Goal: Task Accomplishment & Management: Manage account settings

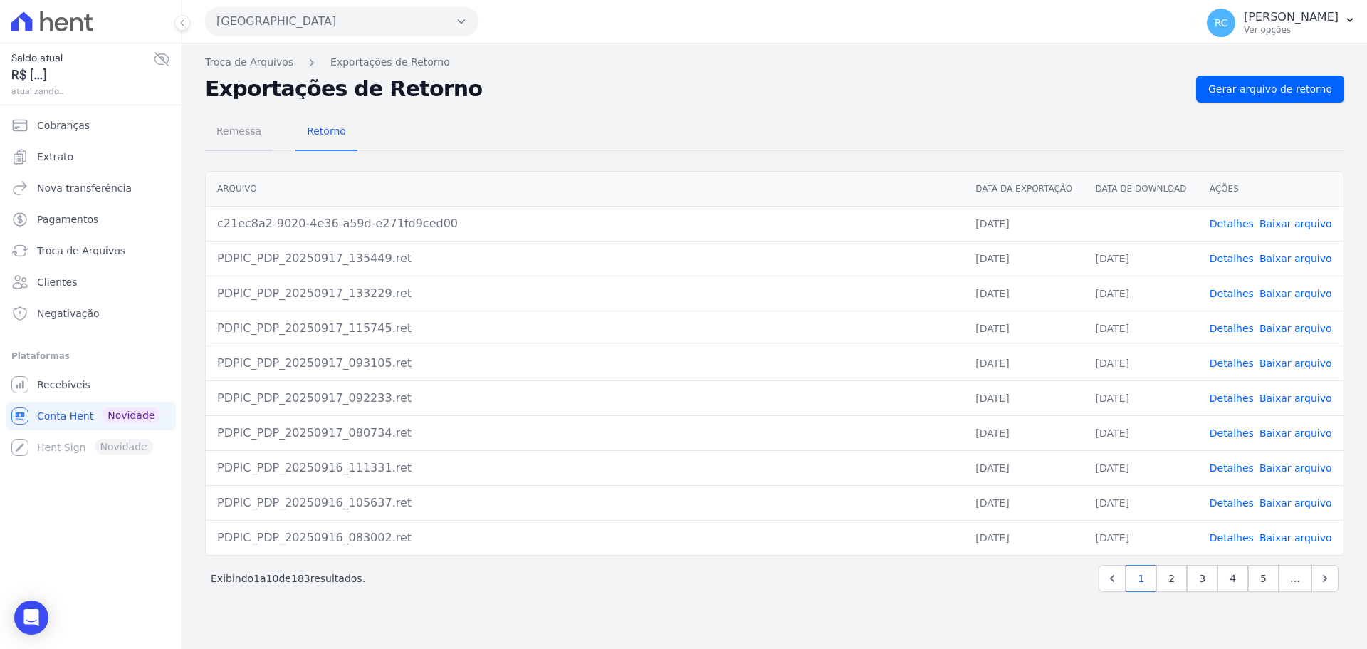
click at [243, 133] on span "Remessa" at bounding box center [239, 131] width 62 height 28
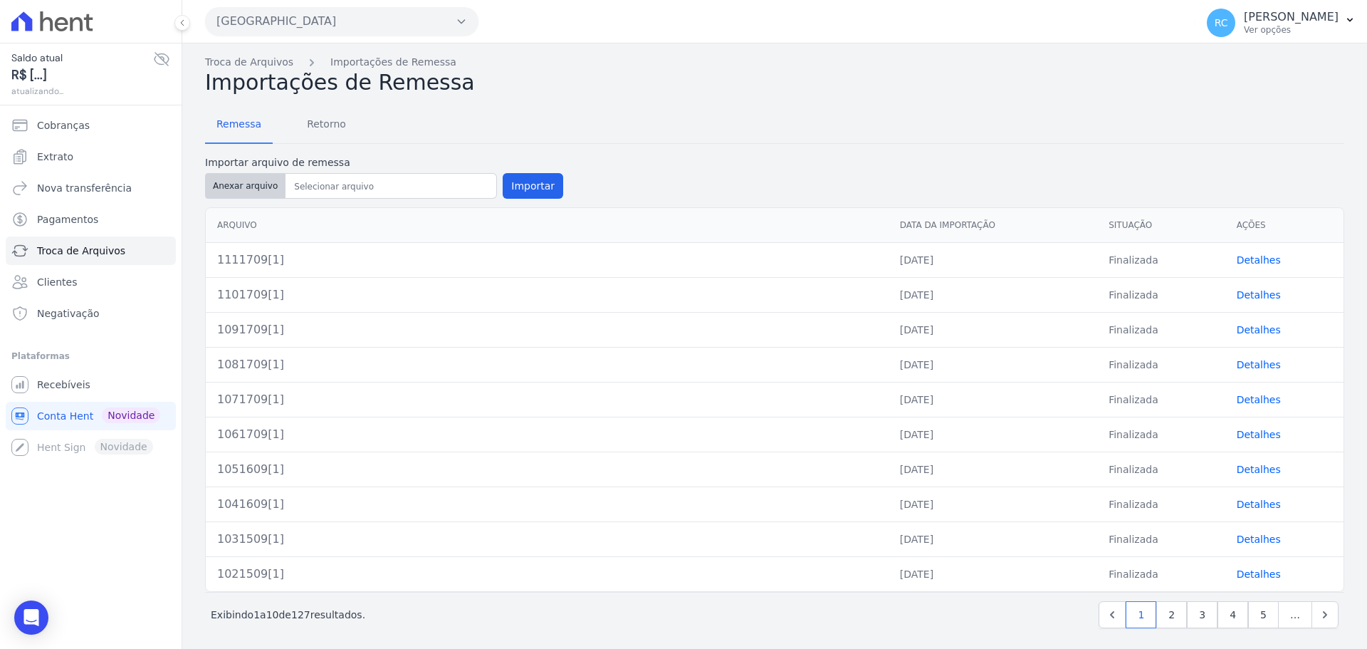
click at [237, 194] on button "Anexar arquivo" at bounding box center [245, 186] width 80 height 26
type input "1121709[1]"
click at [528, 183] on button "Importar" at bounding box center [533, 186] width 61 height 26
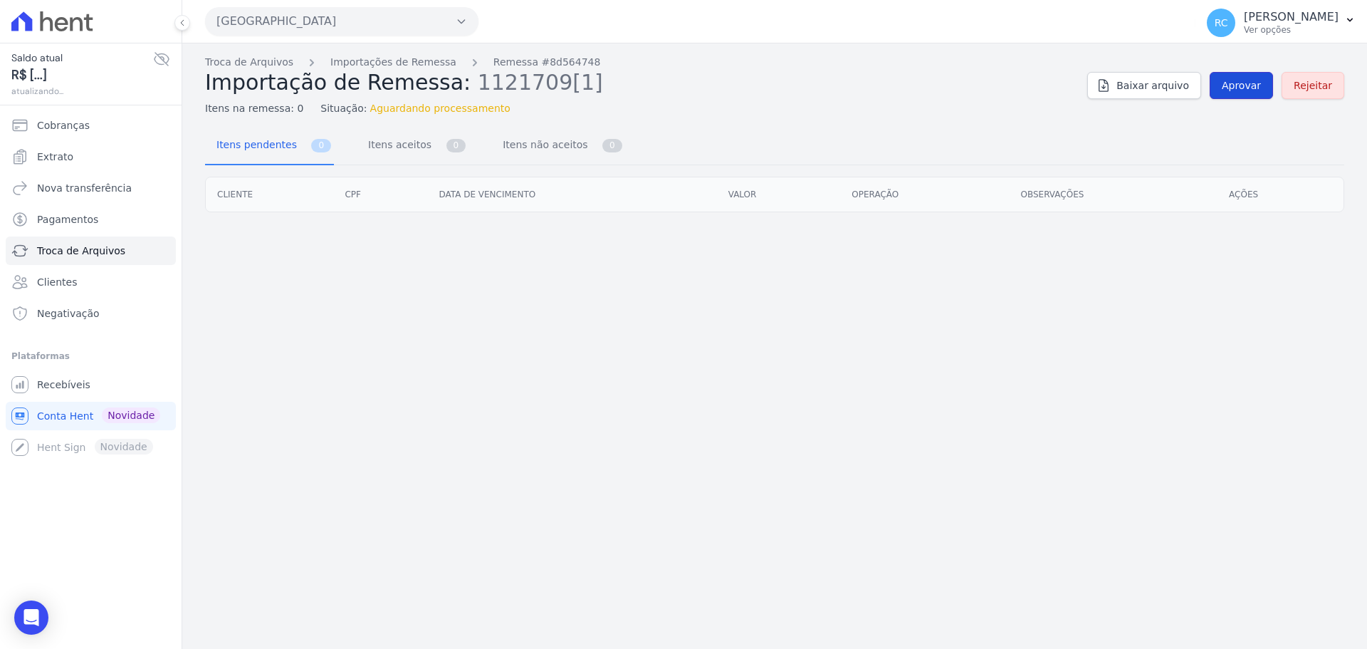
click at [1248, 80] on span "Aprovar" at bounding box center [1241, 85] width 39 height 14
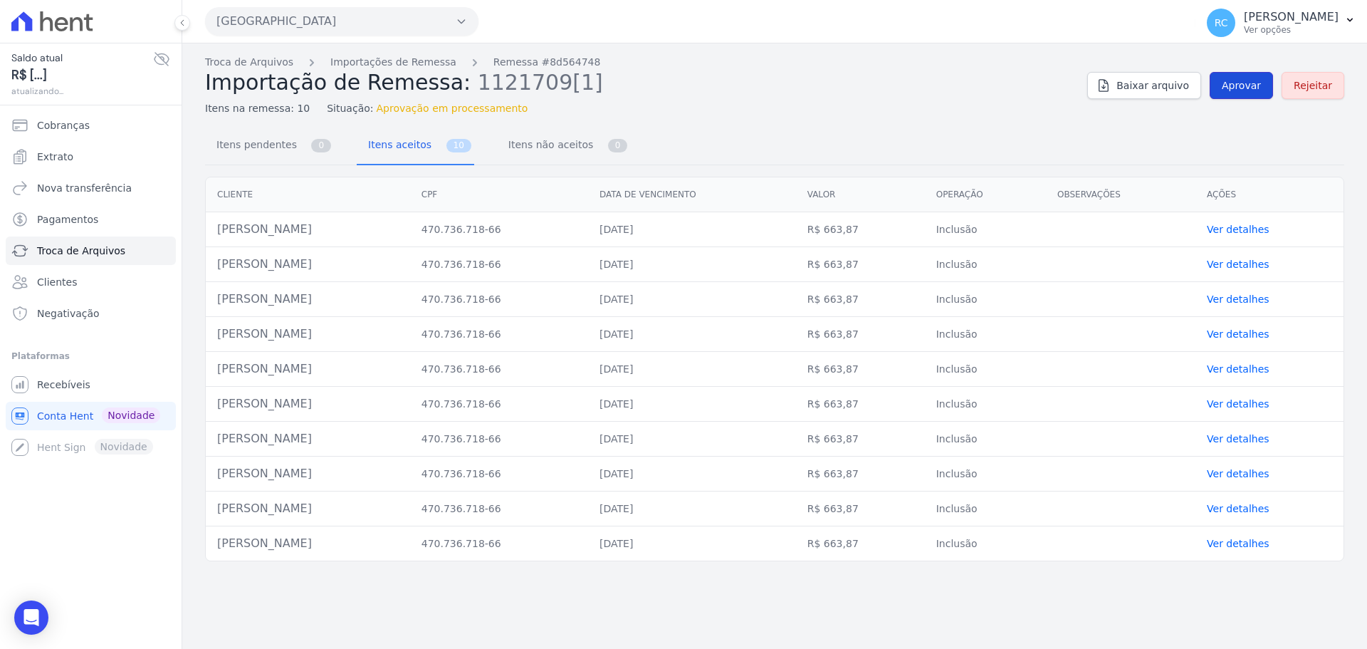
click at [1241, 95] on link "Aprovar" at bounding box center [1241, 85] width 63 height 27
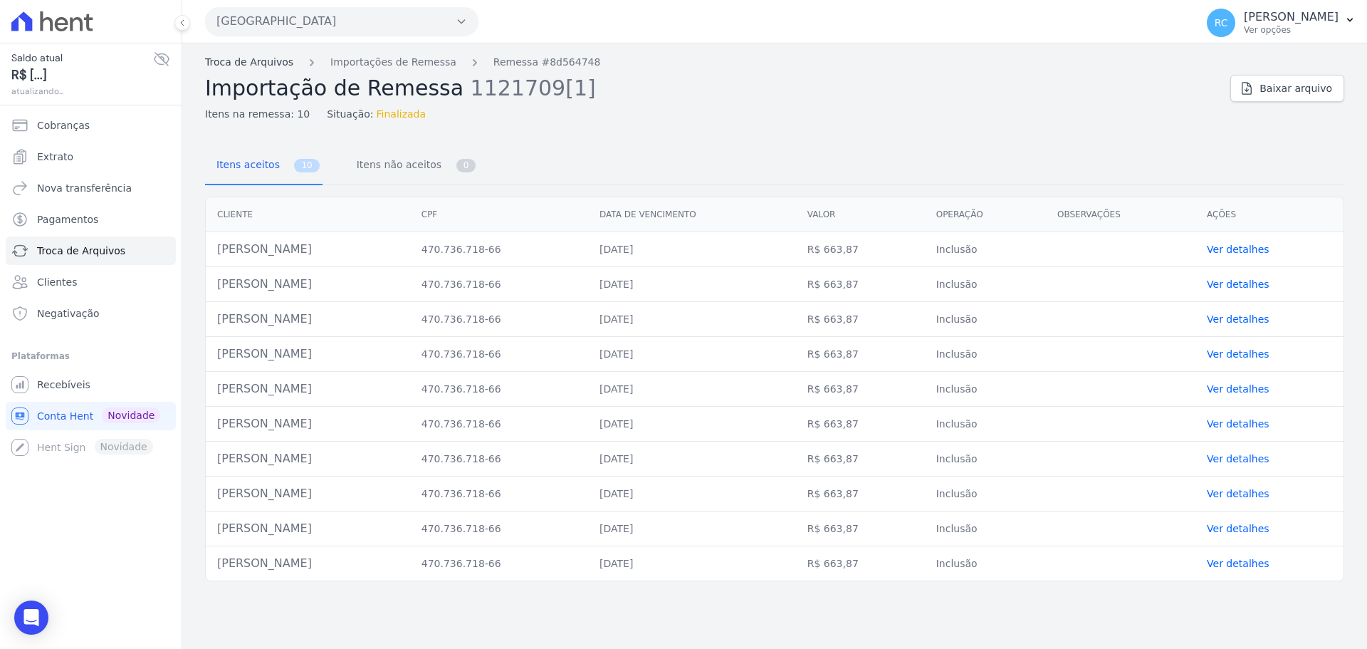
click at [253, 66] on link "Troca de Arquivos" at bounding box center [249, 62] width 88 height 15
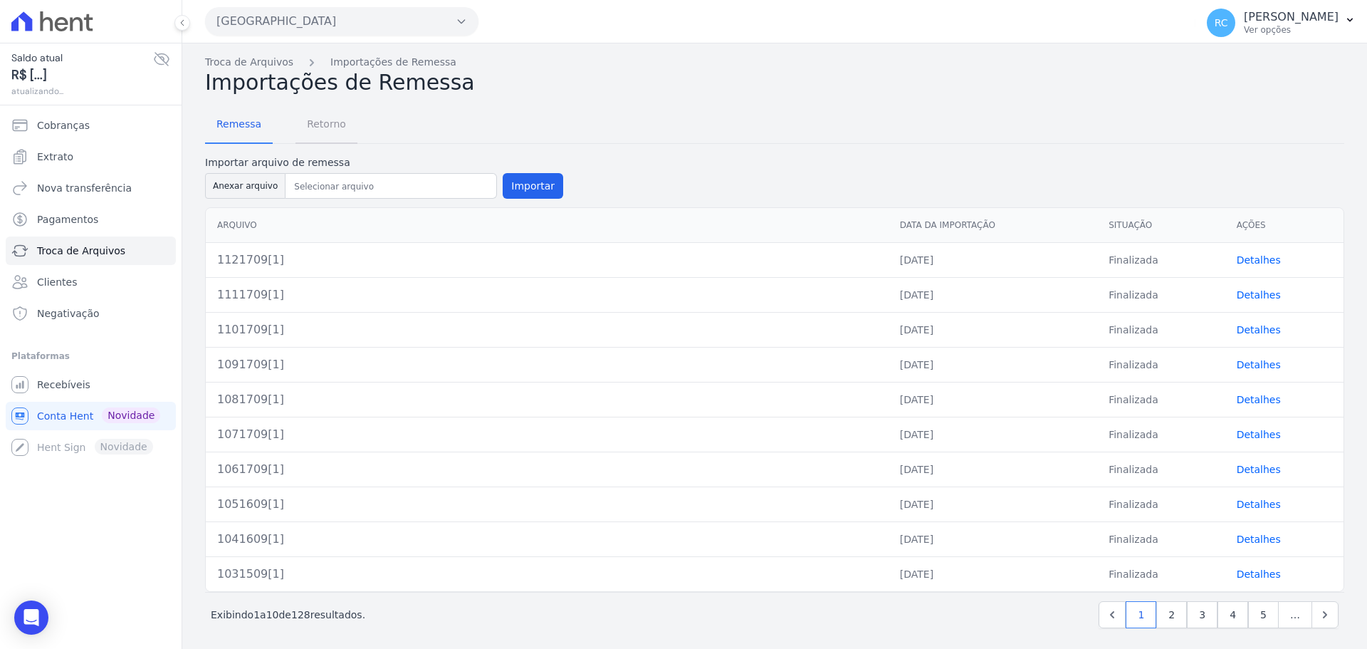
click at [306, 128] on span "Retorno" at bounding box center [326, 124] width 56 height 28
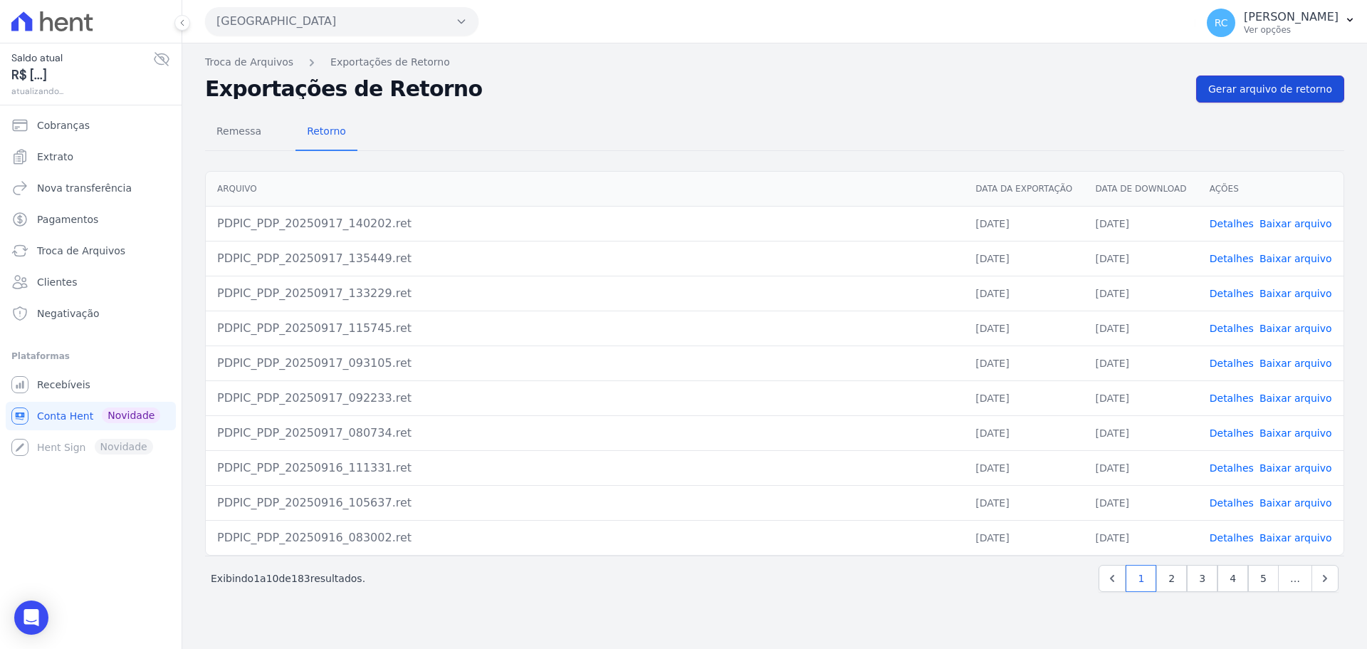
click at [1298, 95] on link "Gerar arquivo de retorno" at bounding box center [1270, 88] width 148 height 27
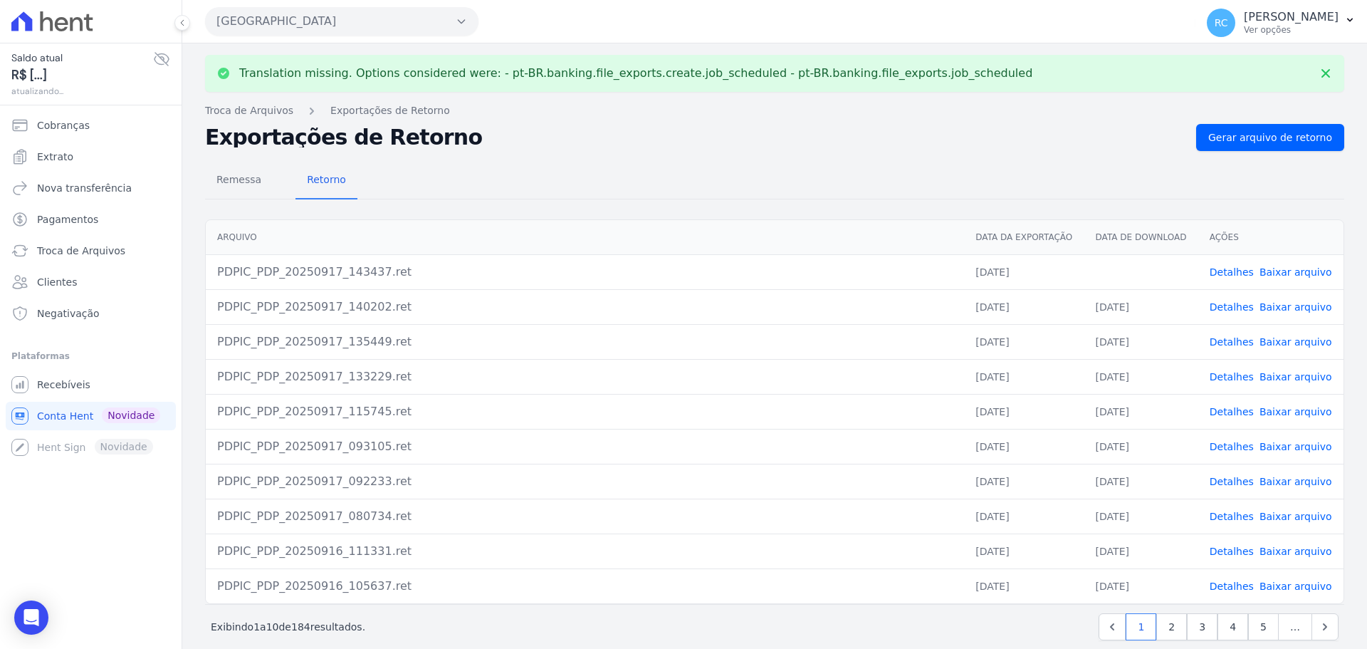
click at [1283, 275] on link "Baixar arquivo" at bounding box center [1295, 271] width 73 height 11
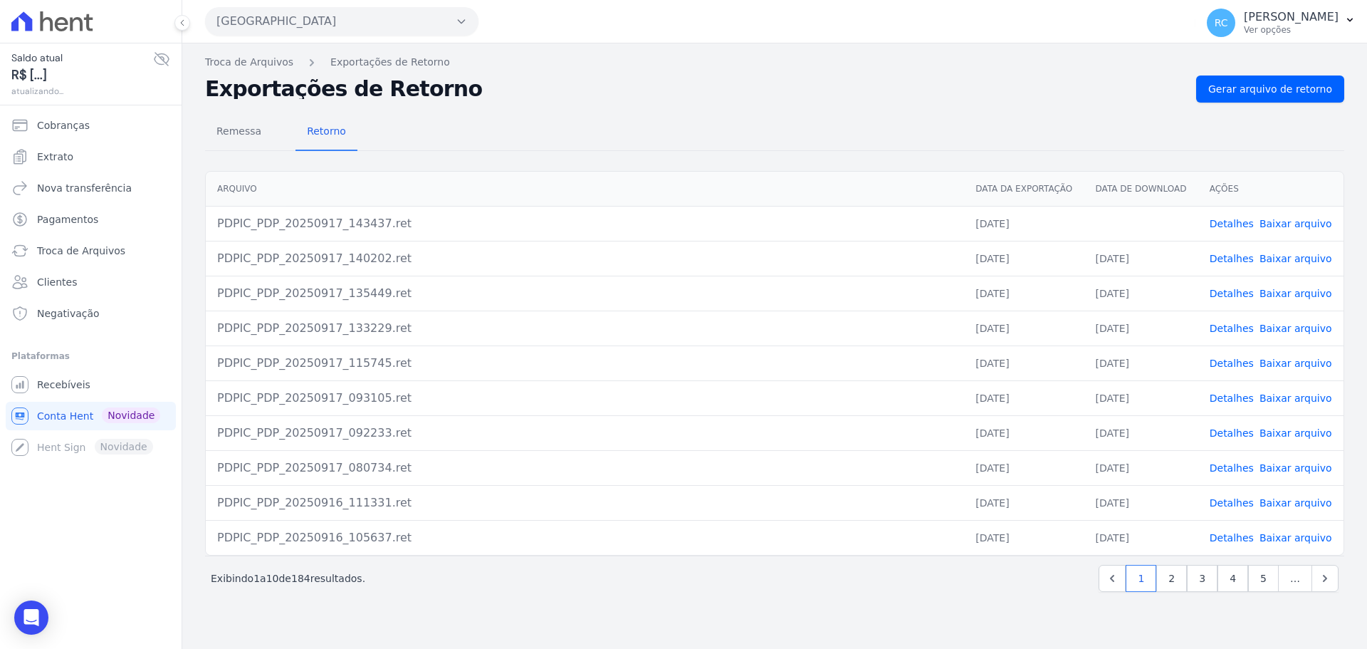
click at [336, 31] on button "[GEOGRAPHIC_DATA]" at bounding box center [341, 21] width 273 height 28
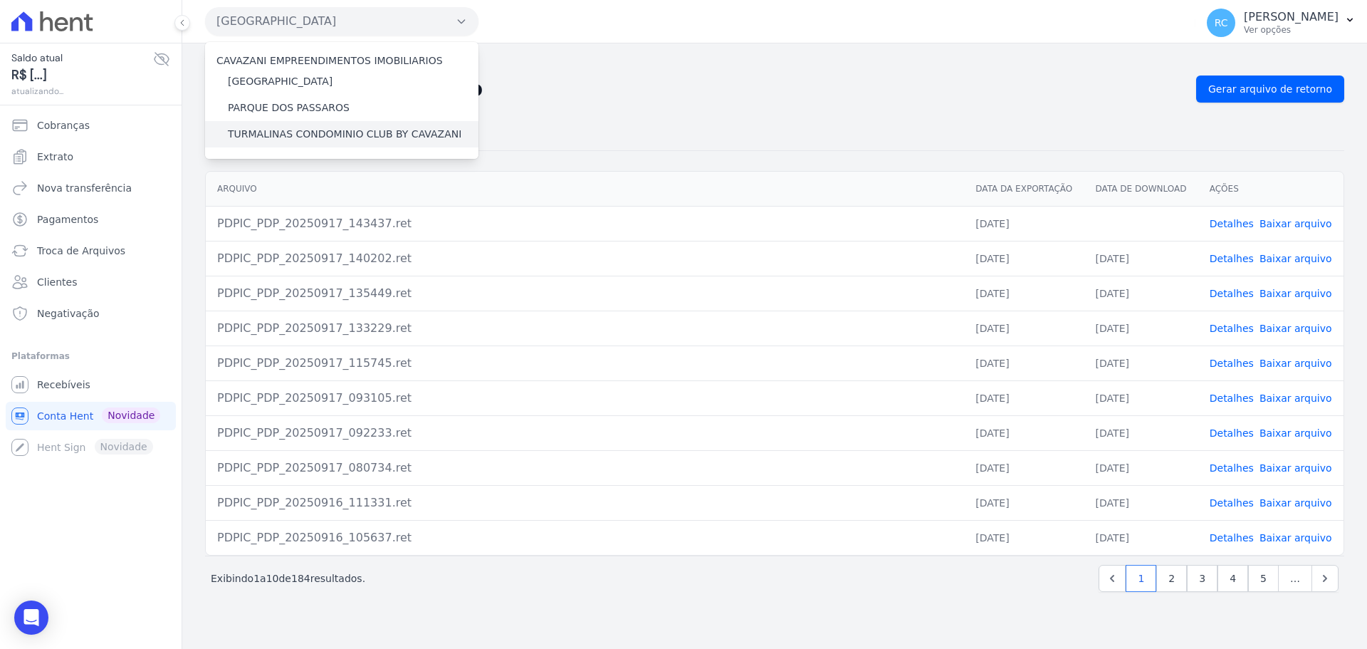
click at [266, 135] on label "TURMALINAS CONDOMINIO CLUB BY CAVAZANI" at bounding box center [345, 134] width 234 height 15
click at [0, 0] on input "TURMALINAS CONDOMINIO CLUB BY CAVAZANI" at bounding box center [0, 0] width 0 height 0
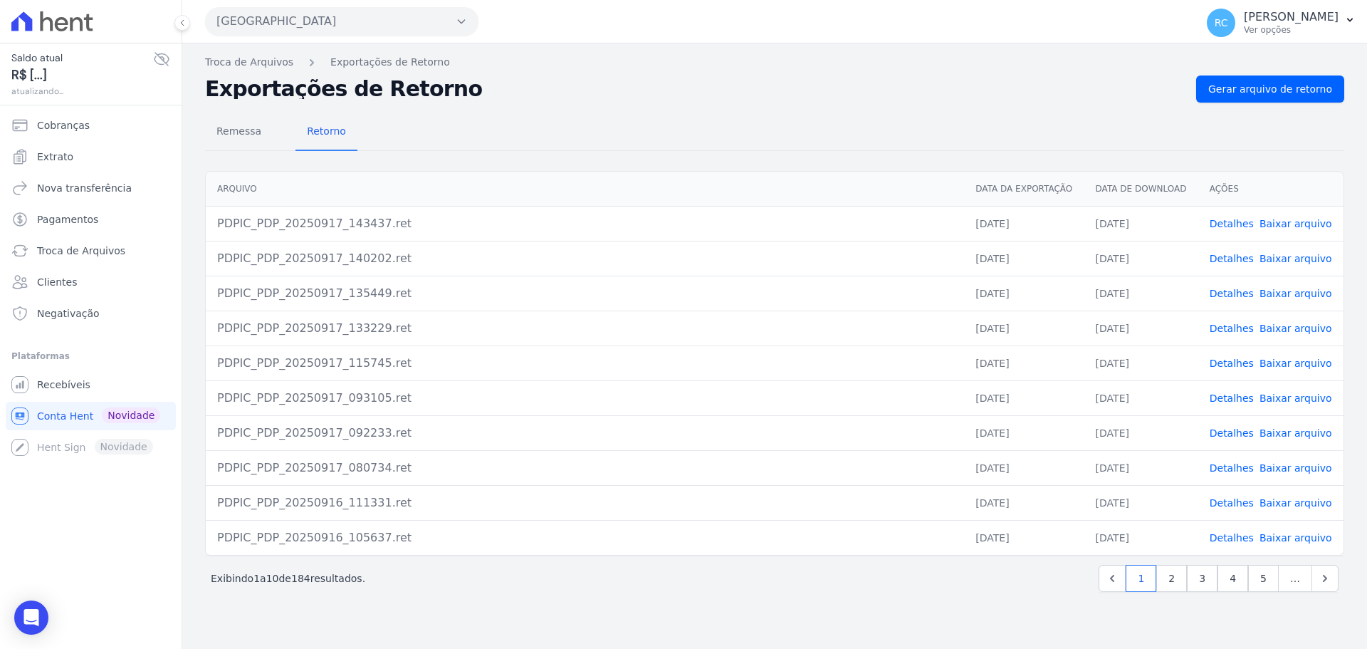
click at [373, 23] on button "[GEOGRAPHIC_DATA]" at bounding box center [341, 21] width 273 height 28
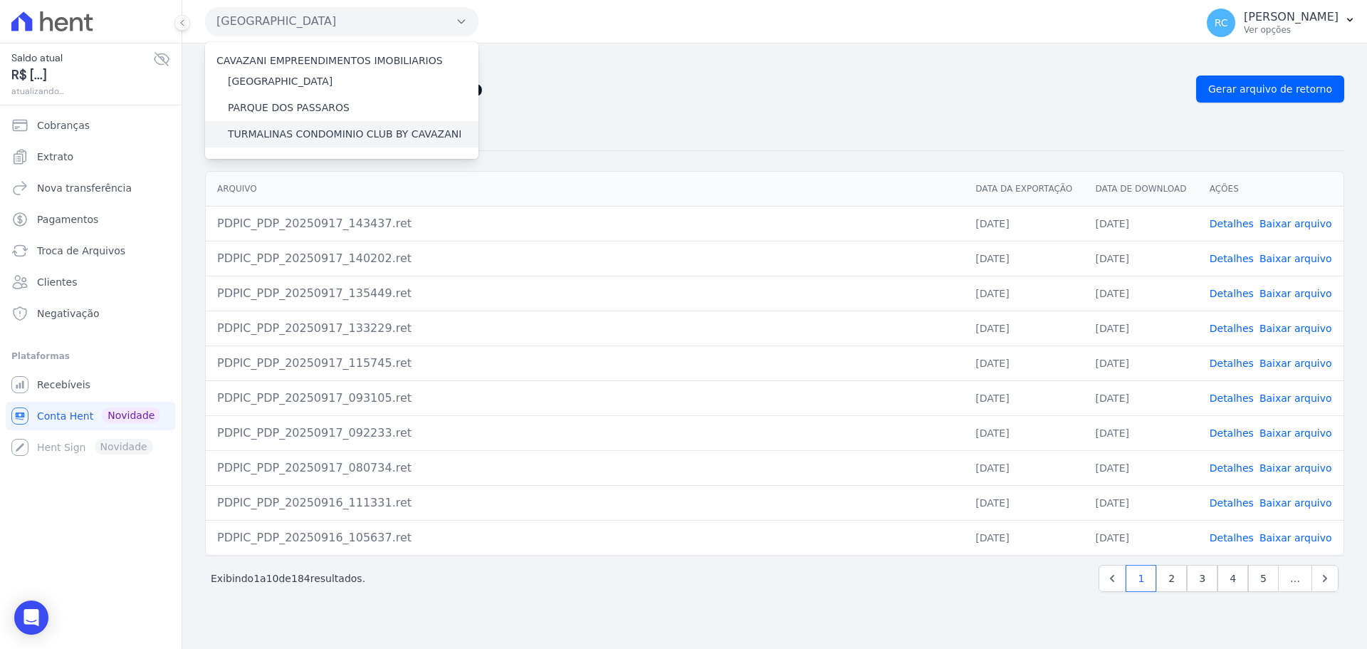
click at [283, 138] on label "TURMALINAS CONDOMINIO CLUB BY CAVAZANI" at bounding box center [345, 134] width 234 height 15
click at [0, 0] on input "TURMALINAS CONDOMINIO CLUB BY CAVAZANI" at bounding box center [0, 0] width 0 height 0
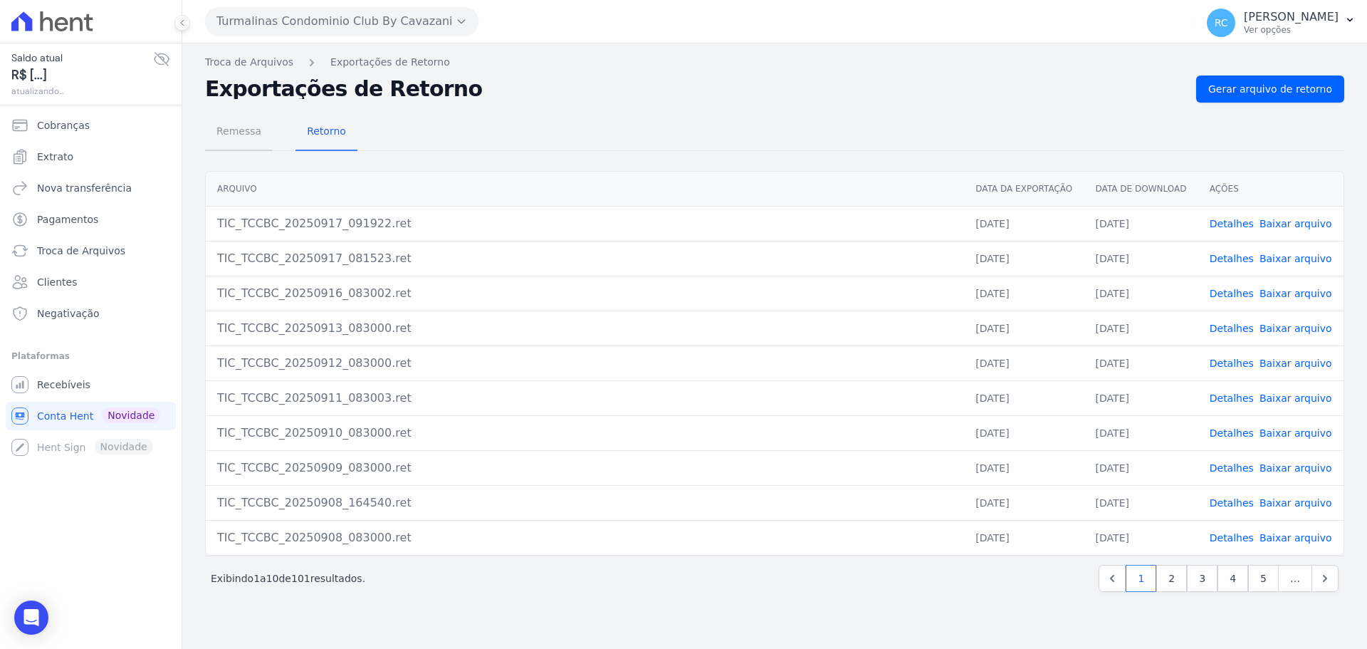
click at [252, 132] on span "Remessa" at bounding box center [239, 131] width 62 height 28
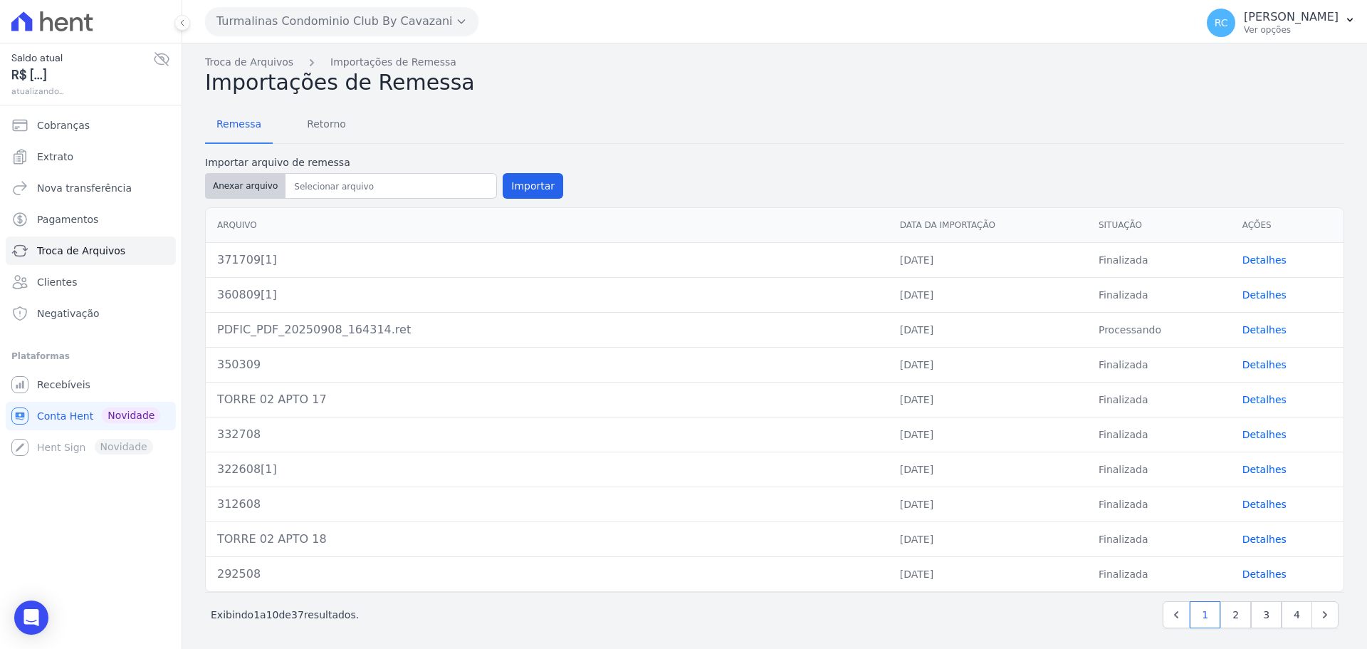
click at [239, 176] on button "Anexar arquivo" at bounding box center [245, 186] width 80 height 26
type input "381709[1]"
click at [531, 195] on button "Importar" at bounding box center [533, 186] width 61 height 26
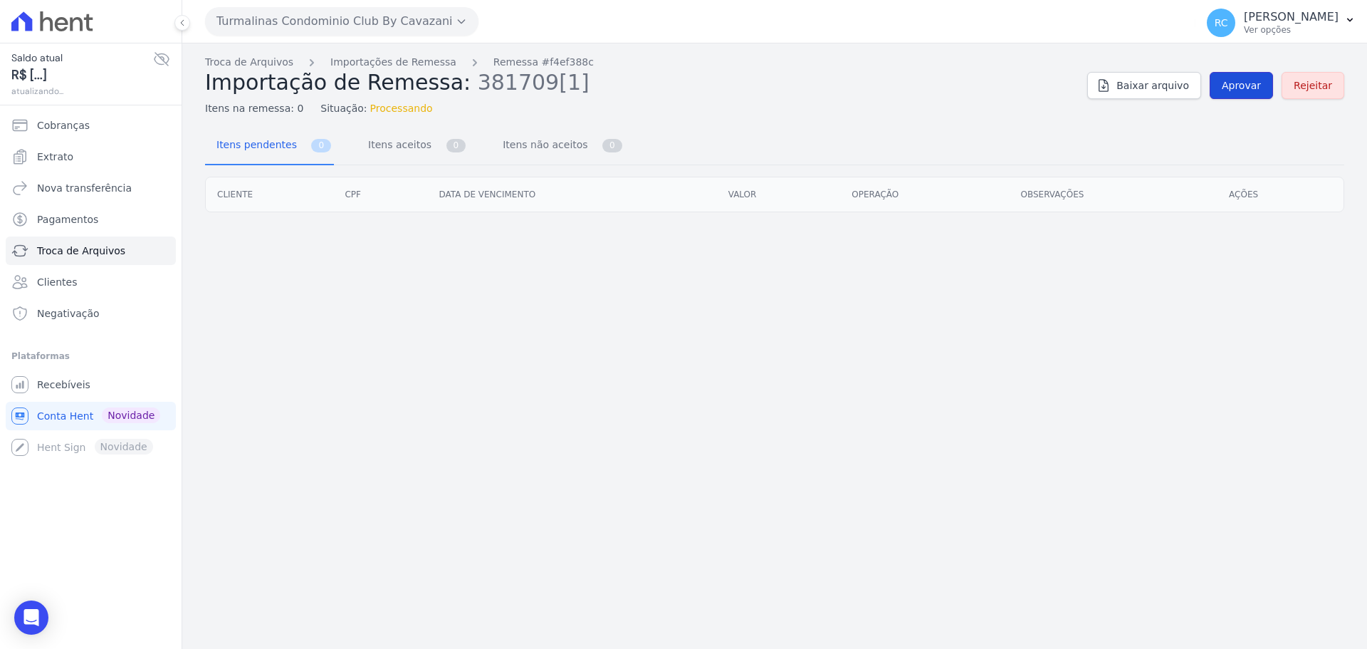
click at [1252, 85] on span "Aprovar" at bounding box center [1241, 85] width 39 height 14
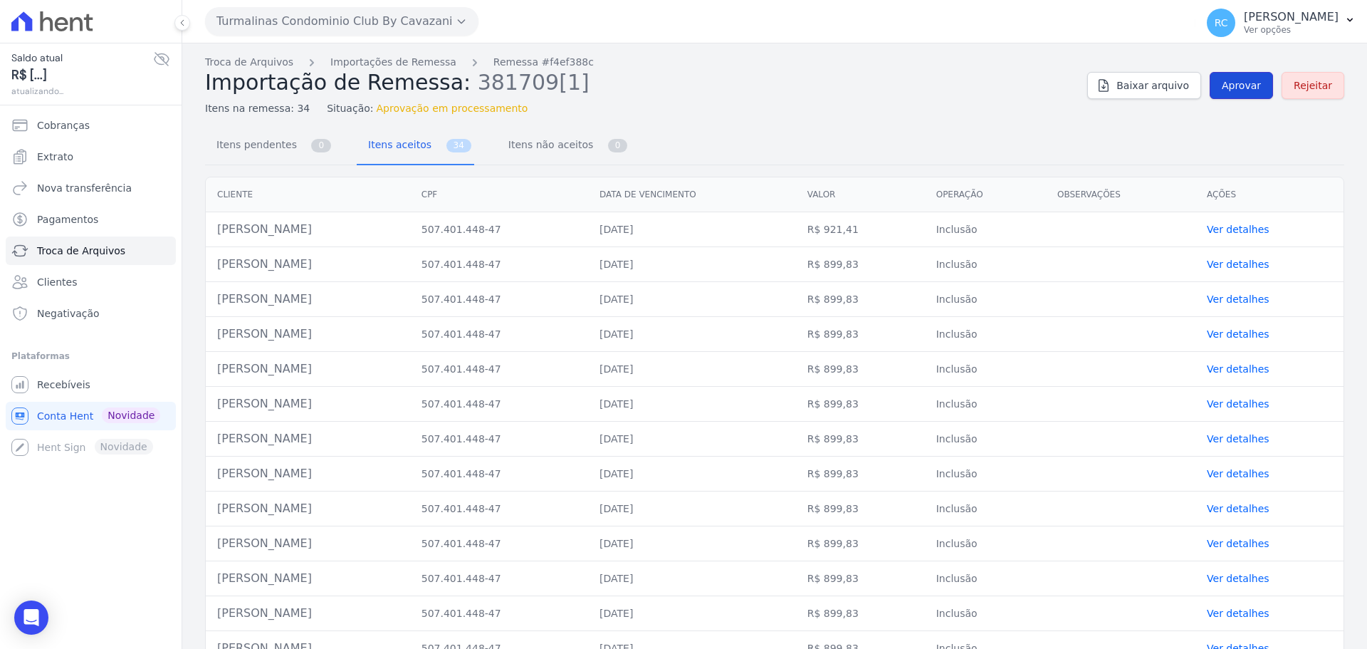
click at [1241, 78] on link "Aprovar" at bounding box center [1241, 85] width 63 height 27
drag, startPoint x: 341, startPoint y: 229, endPoint x: 217, endPoint y: 236, distance: 124.1
click at [217, 236] on td "[PERSON_NAME]" at bounding box center [308, 229] width 204 height 35
copy td "[PERSON_NAME]"
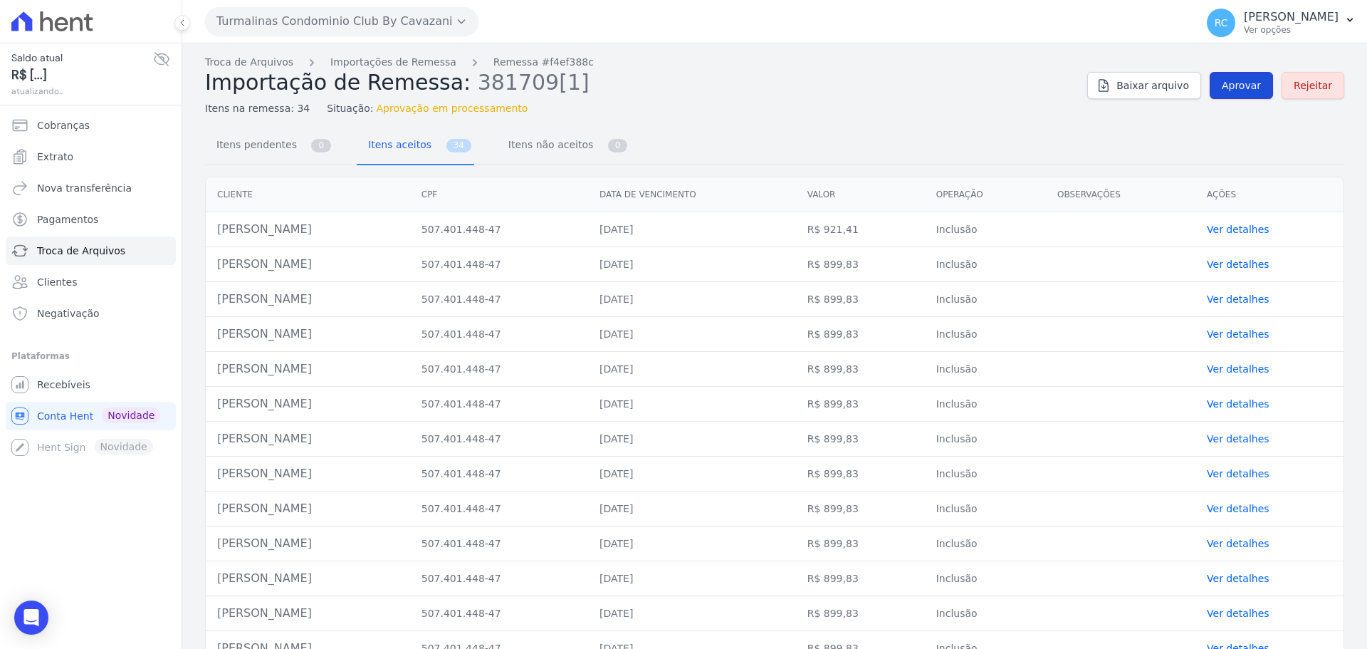
click at [1256, 85] on link "Aprovar" at bounding box center [1241, 85] width 63 height 27
drag, startPoint x: 1192, startPoint y: 70, endPoint x: 1241, endPoint y: 82, distance: 50.4
click at [1205, 74] on div "Troca de Arquivos Importações de Remessa Remessa #f4ef388c Importação de Remess…" at bounding box center [774, 85] width 1139 height 61
click at [1247, 86] on span "Aprovar" at bounding box center [1241, 85] width 39 height 14
click at [1236, 89] on span "Aprovar" at bounding box center [1241, 85] width 39 height 14
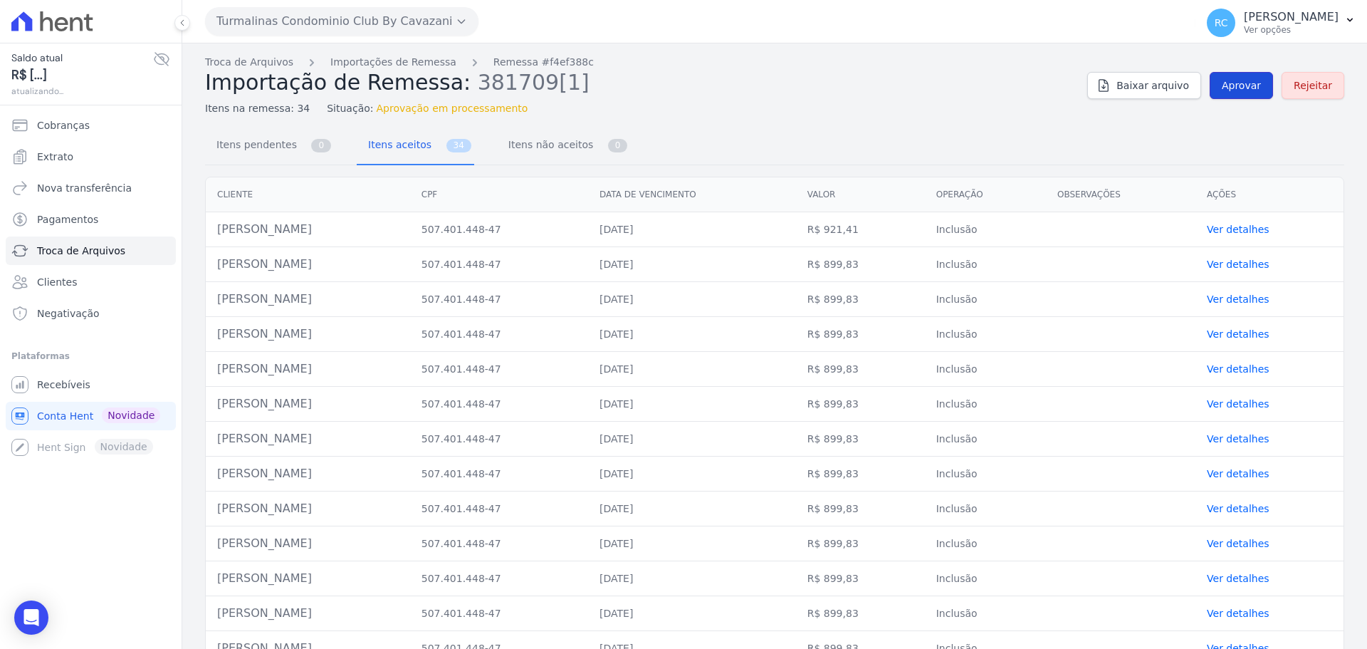
click at [1248, 82] on span "Aprovar" at bounding box center [1241, 85] width 39 height 14
click at [1222, 81] on span "Aprovar" at bounding box center [1241, 85] width 39 height 14
click at [1210, 85] on link "Aprovar" at bounding box center [1241, 85] width 63 height 27
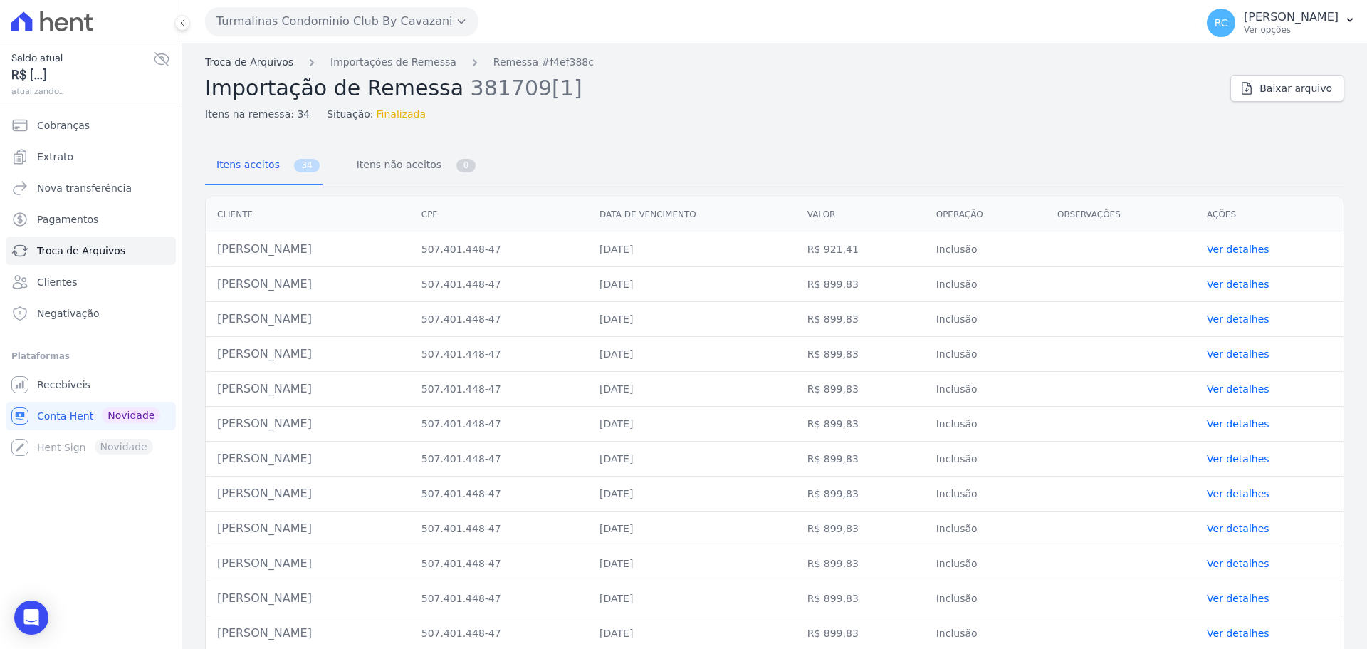
click at [251, 62] on link "Troca de Arquivos" at bounding box center [249, 62] width 88 height 15
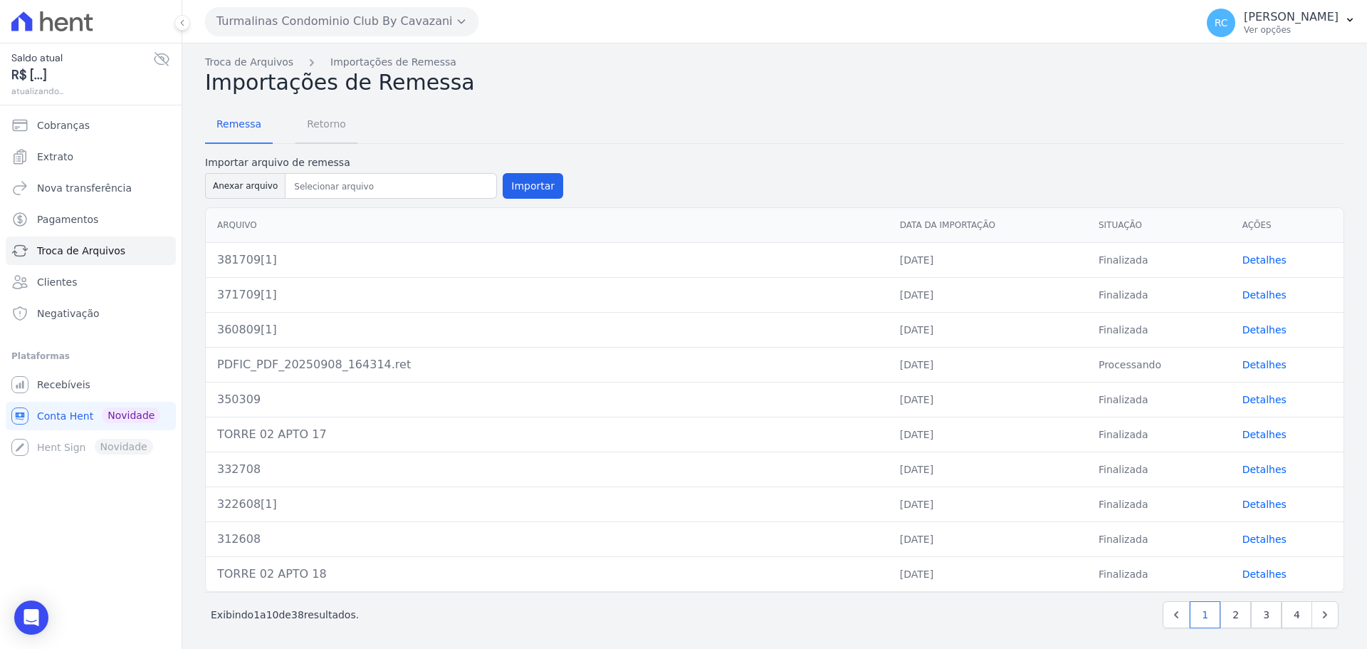
click at [332, 125] on span "Retorno" at bounding box center [326, 124] width 56 height 28
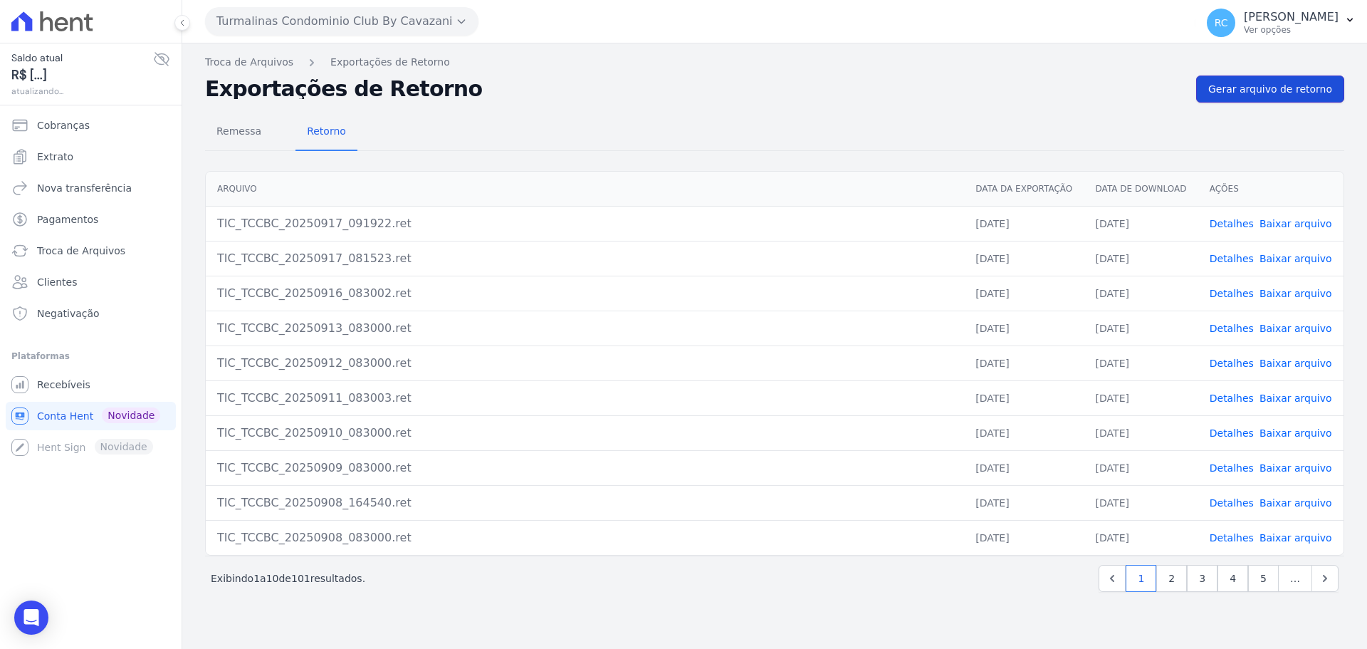
click at [1301, 85] on span "Gerar arquivo de retorno" at bounding box center [1270, 89] width 124 height 14
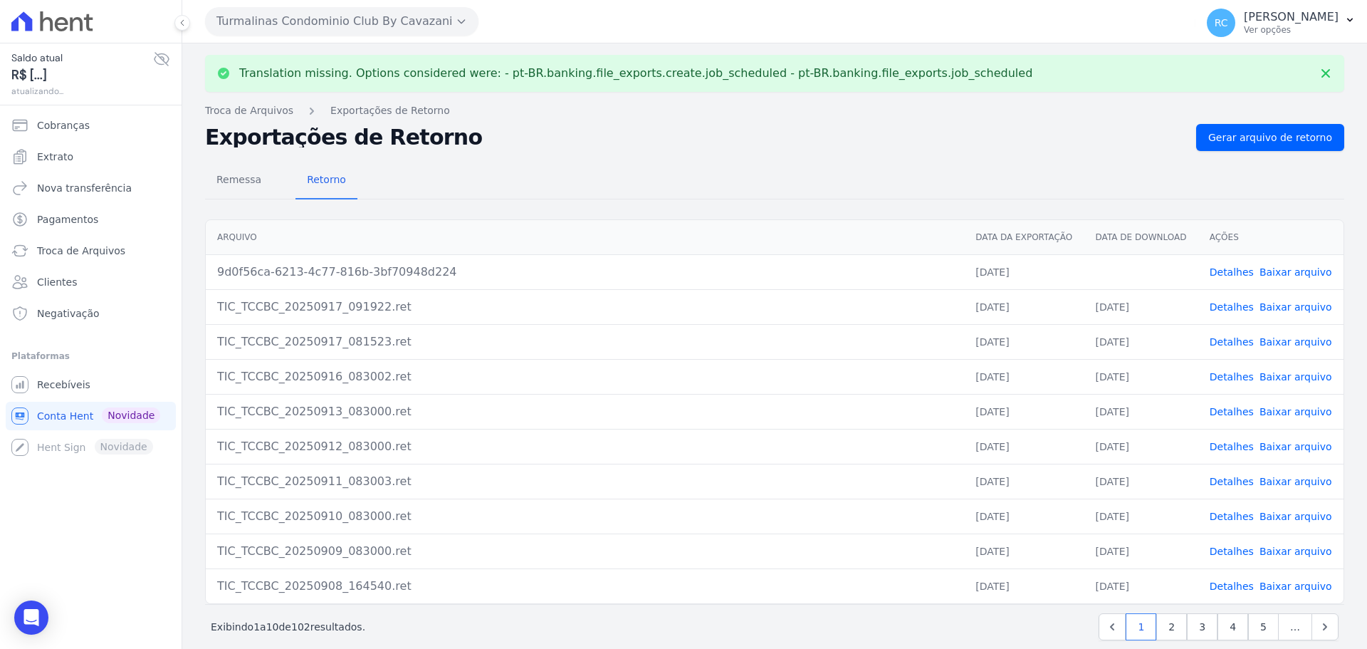
click at [1269, 274] on link "Baixar arquivo" at bounding box center [1295, 271] width 73 height 11
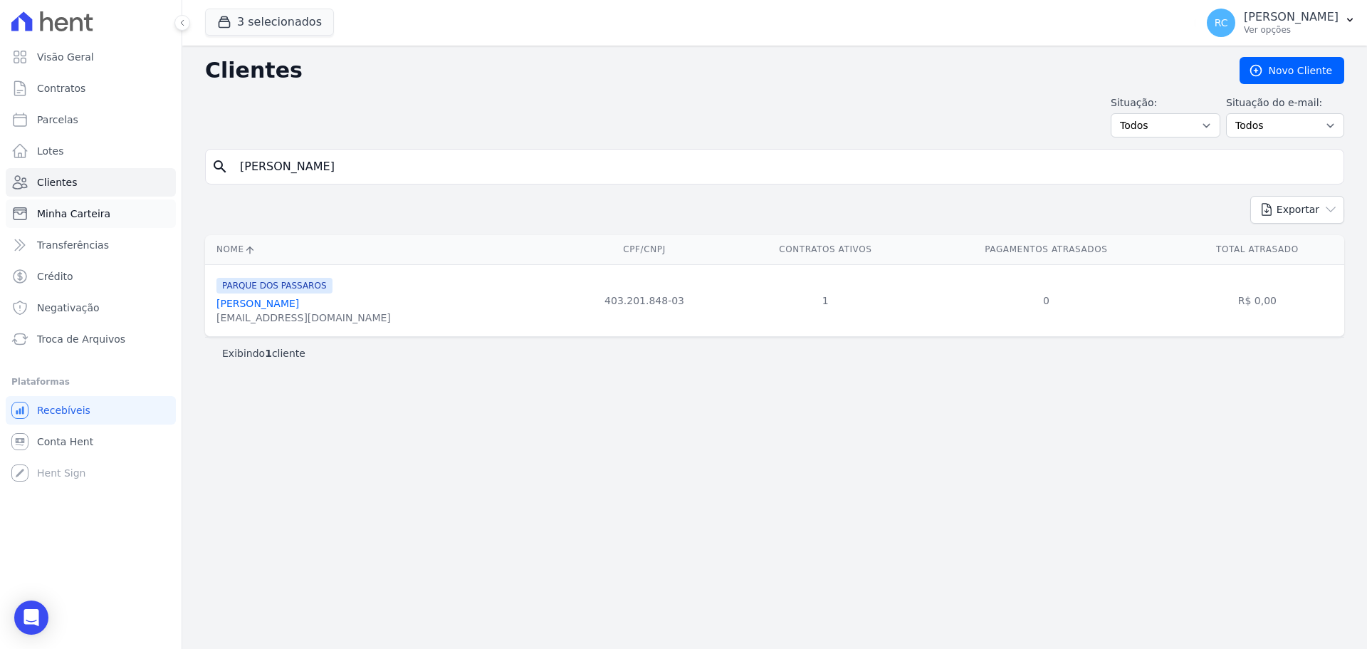
drag, startPoint x: 467, startPoint y: 180, endPoint x: 9, endPoint y: 204, distance: 459.1
click at [0, 211] on div "Visão Geral Contratos Parcelas Lotes Clientes Minha Carteira Transferências Cré…" at bounding box center [683, 324] width 1367 height 649
paste input "LUIZ FELIPE SANTOS NASCIMENTO"
type input "LUIZ FELIPE SANTOS NASCIMENTO"
drag, startPoint x: 439, startPoint y: 167, endPoint x: 0, endPoint y: 75, distance: 448.6
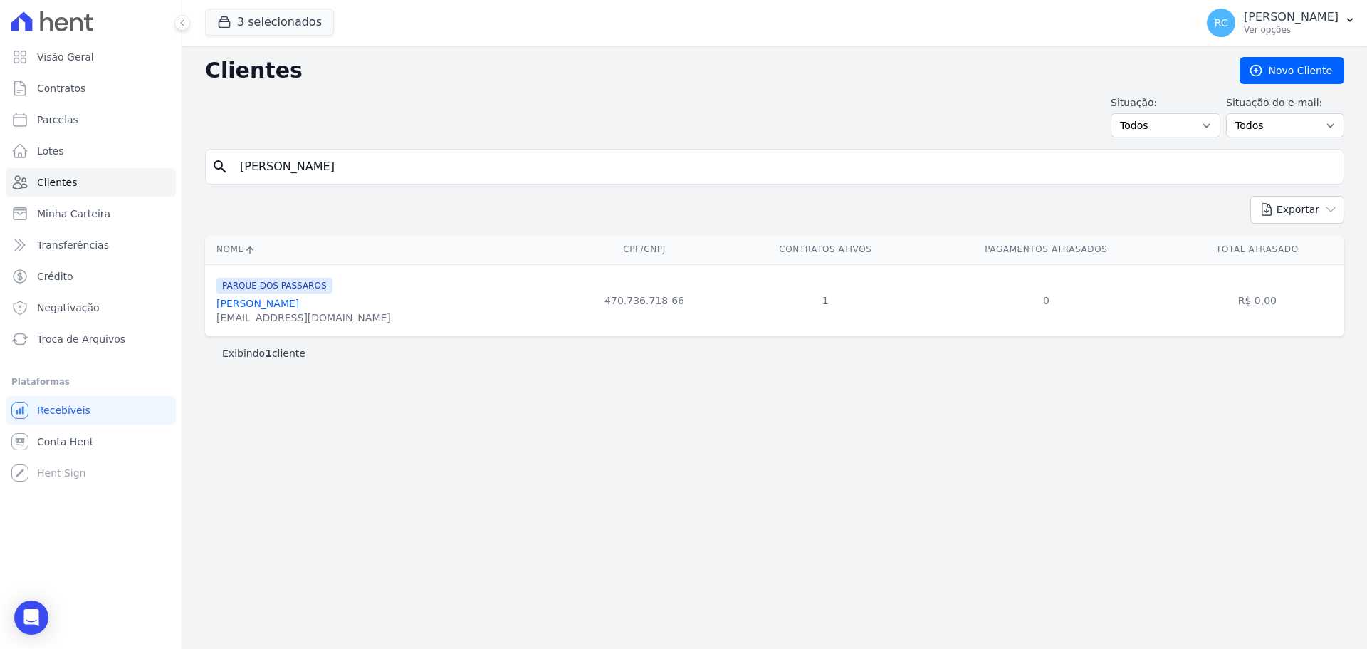
click at [0, 82] on div "Visão Geral Contratos Parcelas Lotes Clientes Minha Carteira Transferências Cré…" at bounding box center [683, 324] width 1367 height 649
paste input "GUSTAVO DE AGUIAR ROSA"
type input "GUSTAVO DE AGUIAR ROSA"
drag, startPoint x: 452, startPoint y: 165, endPoint x: 474, endPoint y: 73, distance: 94.5
click at [187, 157] on div "Clientes Novo Cliente Situação: Todos Adimplentes Inadimplentes Situação do e-m…" at bounding box center [774, 347] width 1185 height 603
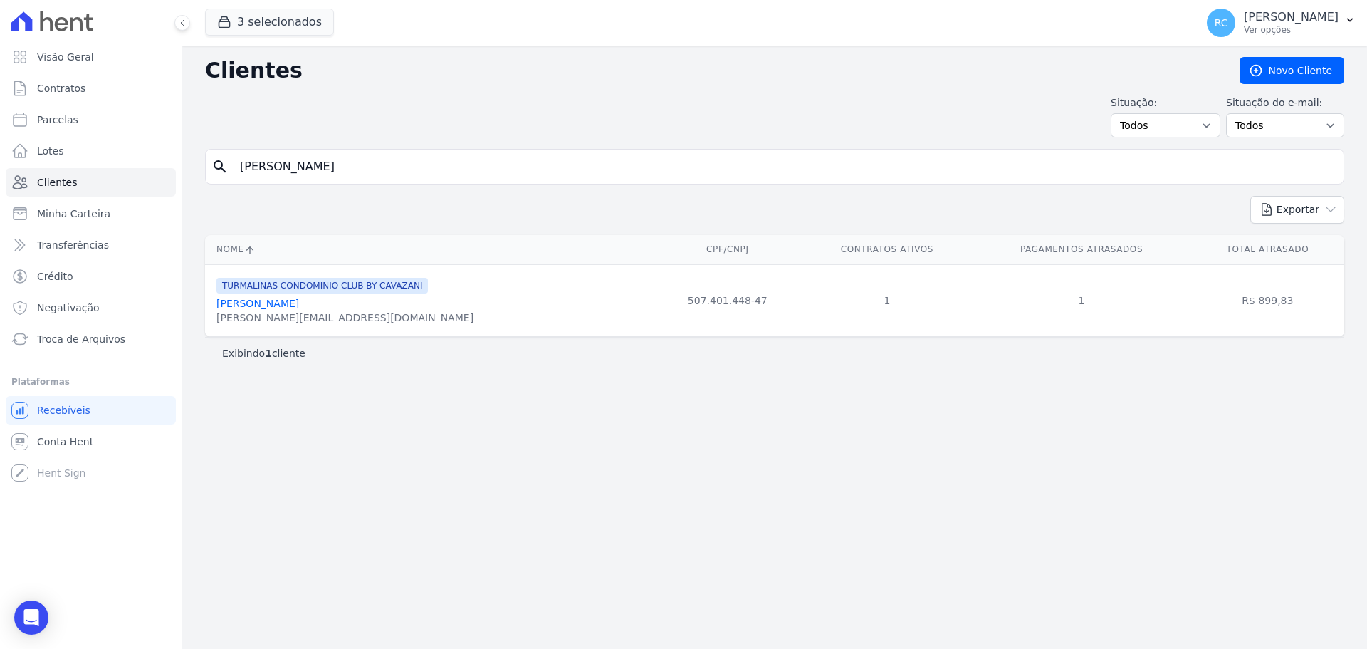
paste input "search"
type input "Luiz Felipe Santos nascimento"
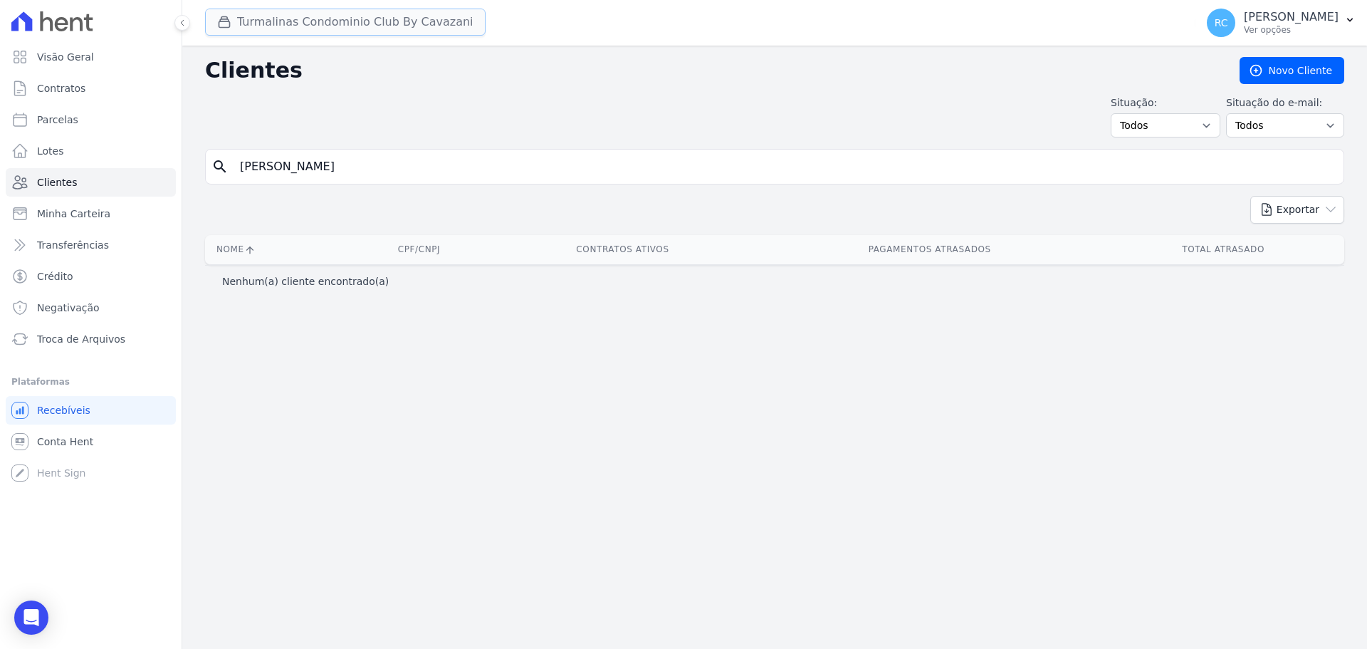
click at [369, 23] on button "Turmalinas Condominio Club By Cavazani" at bounding box center [345, 22] width 281 height 27
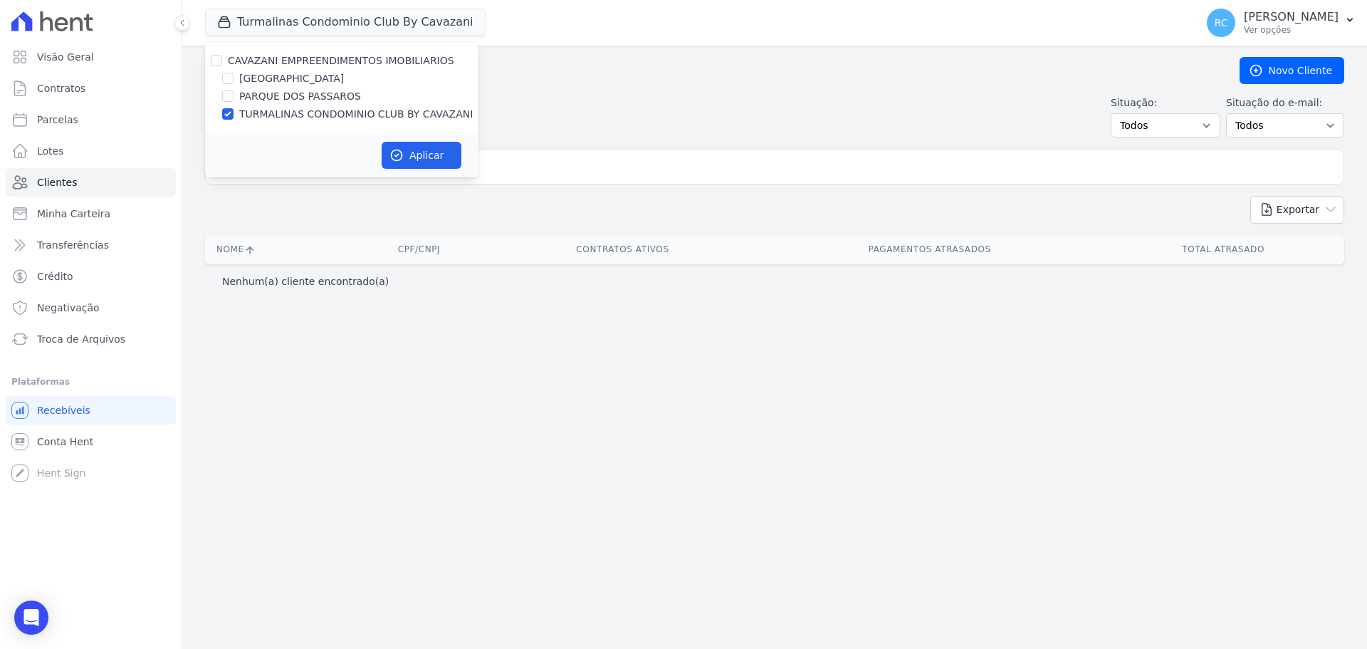
click at [210, 58] on div "CAVAZANI EMPREENDIMENTOS IMOBILIARIOS" at bounding box center [341, 60] width 273 height 15
click at [216, 63] on input "CAVAZANI EMPREENDIMENTOS IMOBILIARIOS" at bounding box center [216, 60] width 11 height 11
checkbox input "true"
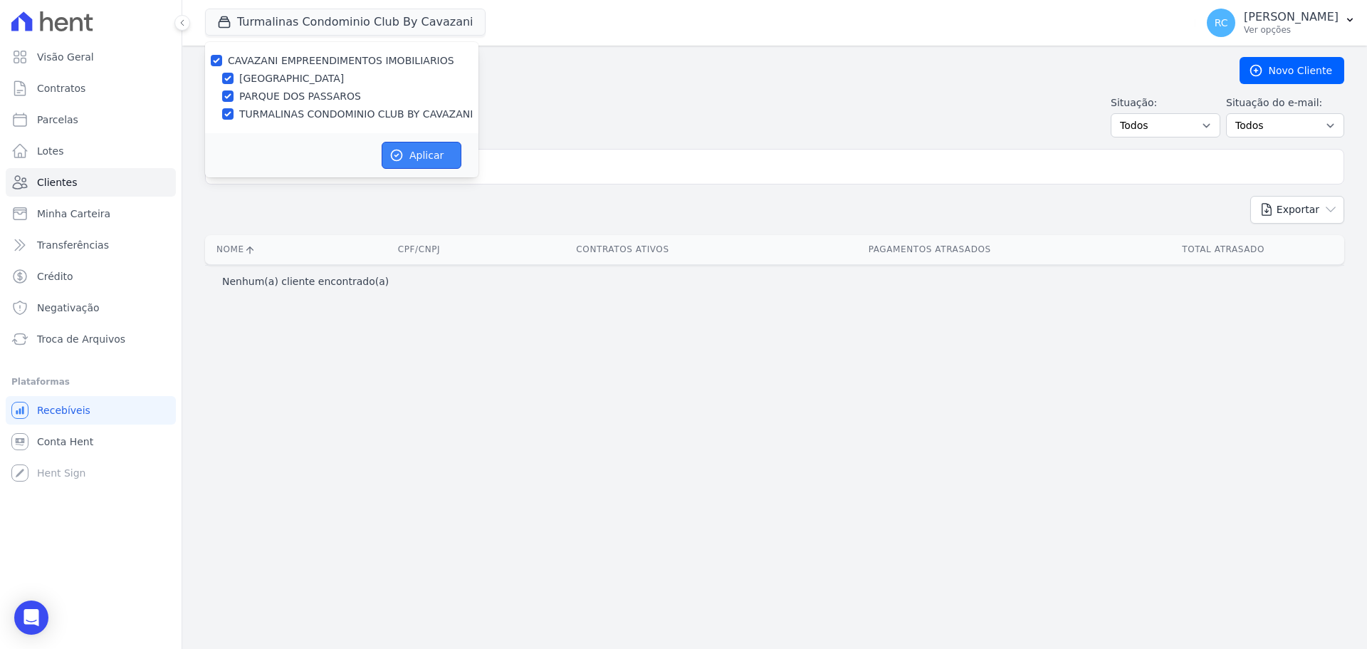
click at [430, 159] on button "Aplicar" at bounding box center [422, 155] width 80 height 27
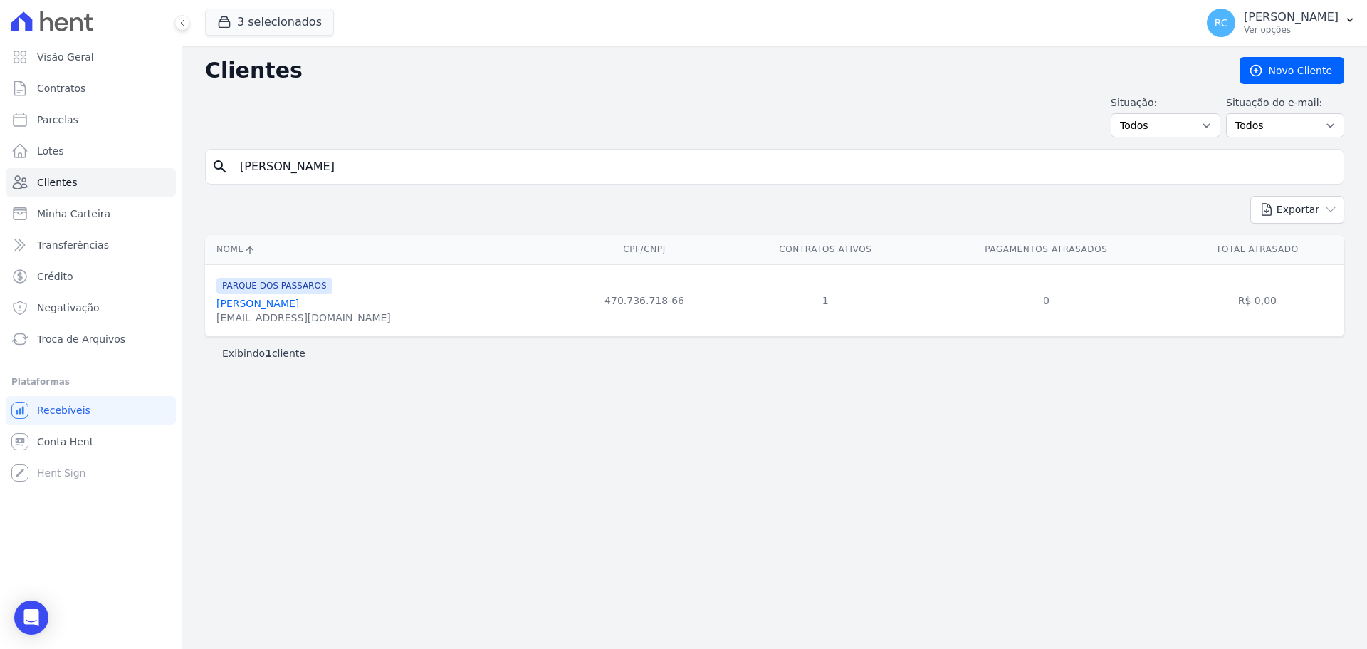
click at [620, 295] on td "470.736.718-66" at bounding box center [644, 300] width 169 height 72
copy td "470.736.718"
click at [622, 308] on td "470.736.718-66" at bounding box center [644, 300] width 169 height 72
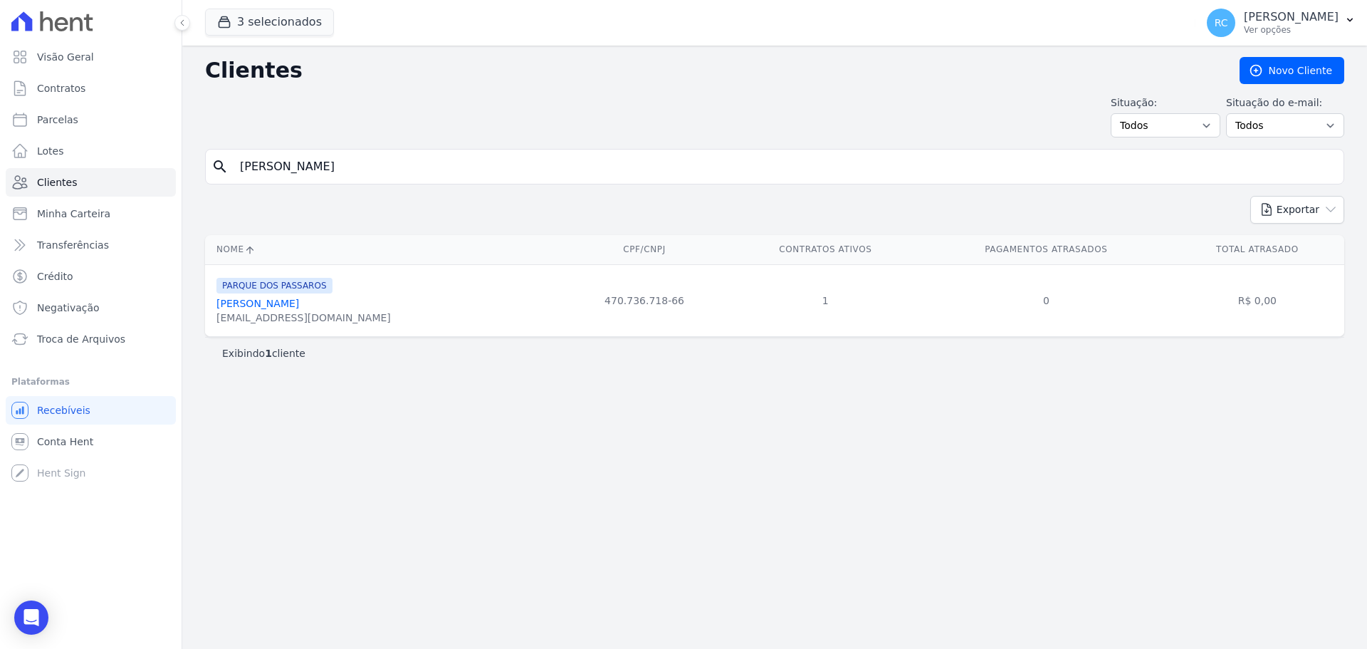
click at [622, 308] on td "470.736.718-66" at bounding box center [644, 300] width 169 height 72
drag, startPoint x: 593, startPoint y: 481, endPoint x: 593, endPoint y: 457, distance: 24.2
click at [604, 476] on div "Clientes Novo Cliente Situação: Todos Adimplentes Inadimplentes Situação do e-m…" at bounding box center [774, 347] width 1185 height 603
drag, startPoint x: 481, startPoint y: 162, endPoint x: 41, endPoint y: 115, distance: 441.7
click at [10, 137] on div "Visão Geral Contratos Parcelas Lotes Clientes Minha Carteira Transferências Cré…" at bounding box center [683, 324] width 1367 height 649
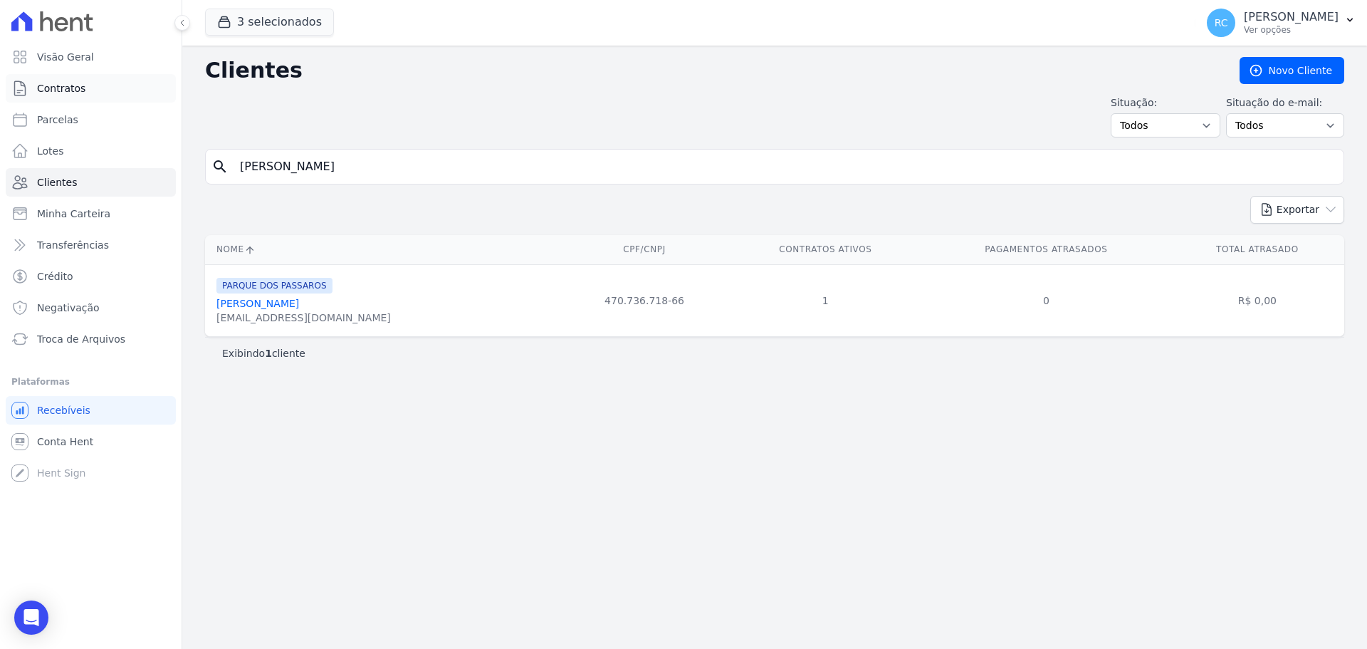
paste input "RONALDO TAVARES DE ALMEIDA"
type input "RONALDO TAVARES DE ALMEIDA"
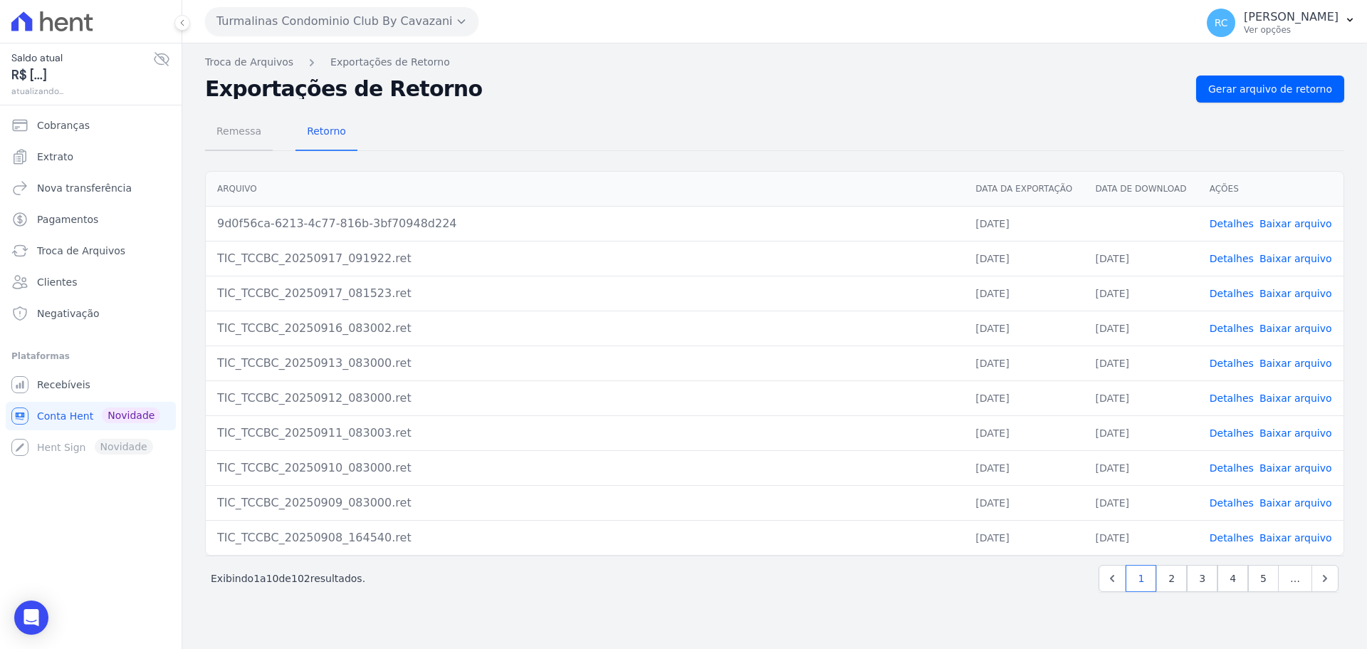
click at [246, 128] on span "Remessa" at bounding box center [239, 131] width 62 height 28
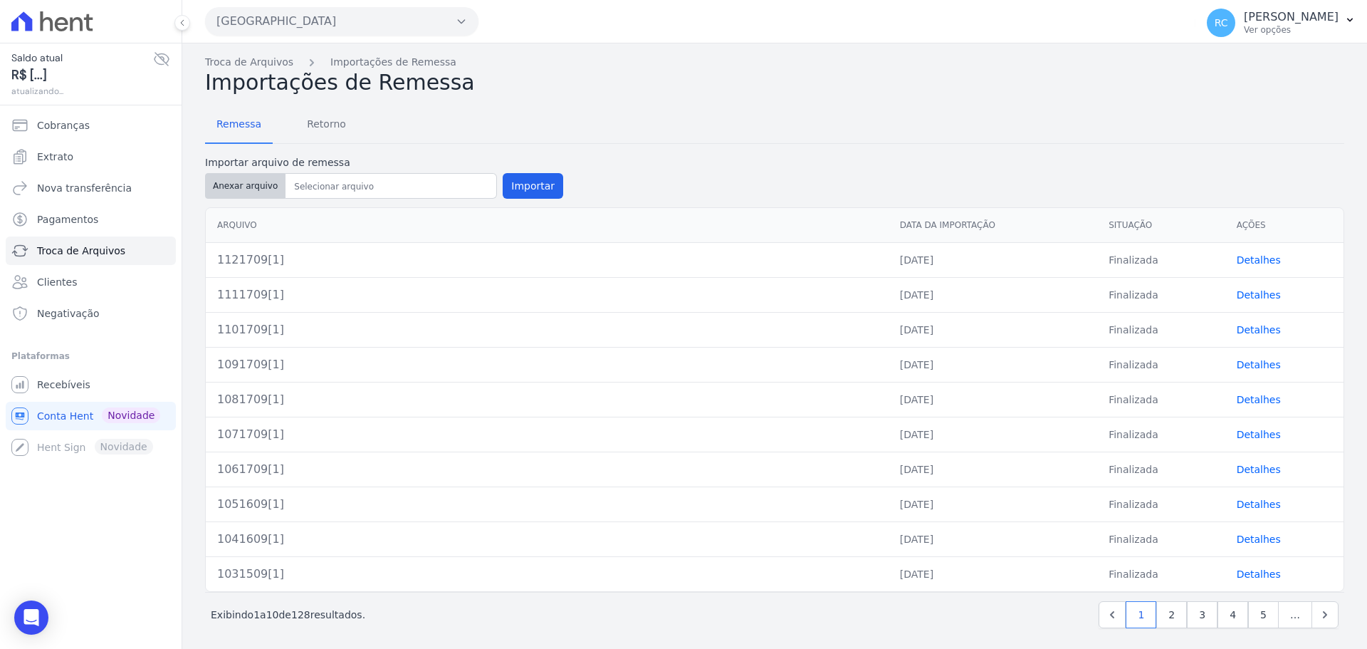
click at [238, 187] on button "Anexar arquivo" at bounding box center [245, 186] width 80 height 26
type input "391709[1]"
click at [525, 191] on button "Importar" at bounding box center [533, 186] width 61 height 26
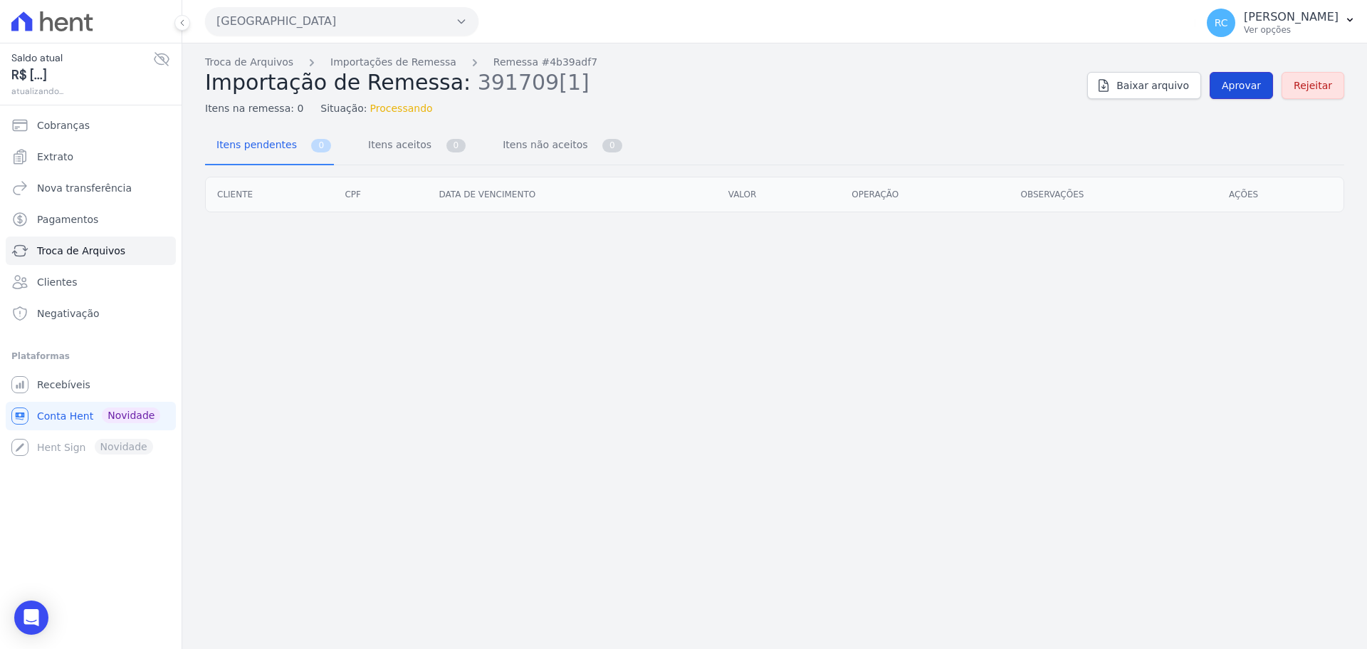
click at [1240, 88] on span "Aprovar" at bounding box center [1241, 85] width 39 height 14
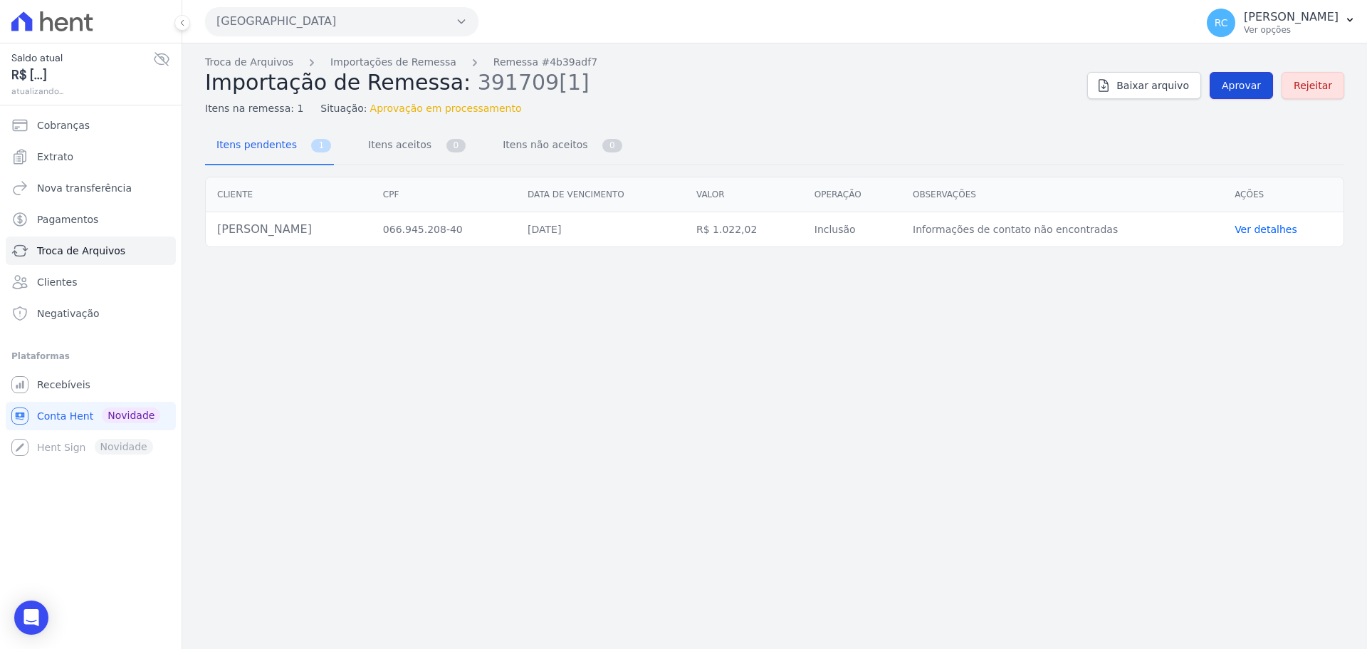
click at [1261, 83] on span "Aprovar" at bounding box center [1241, 85] width 39 height 14
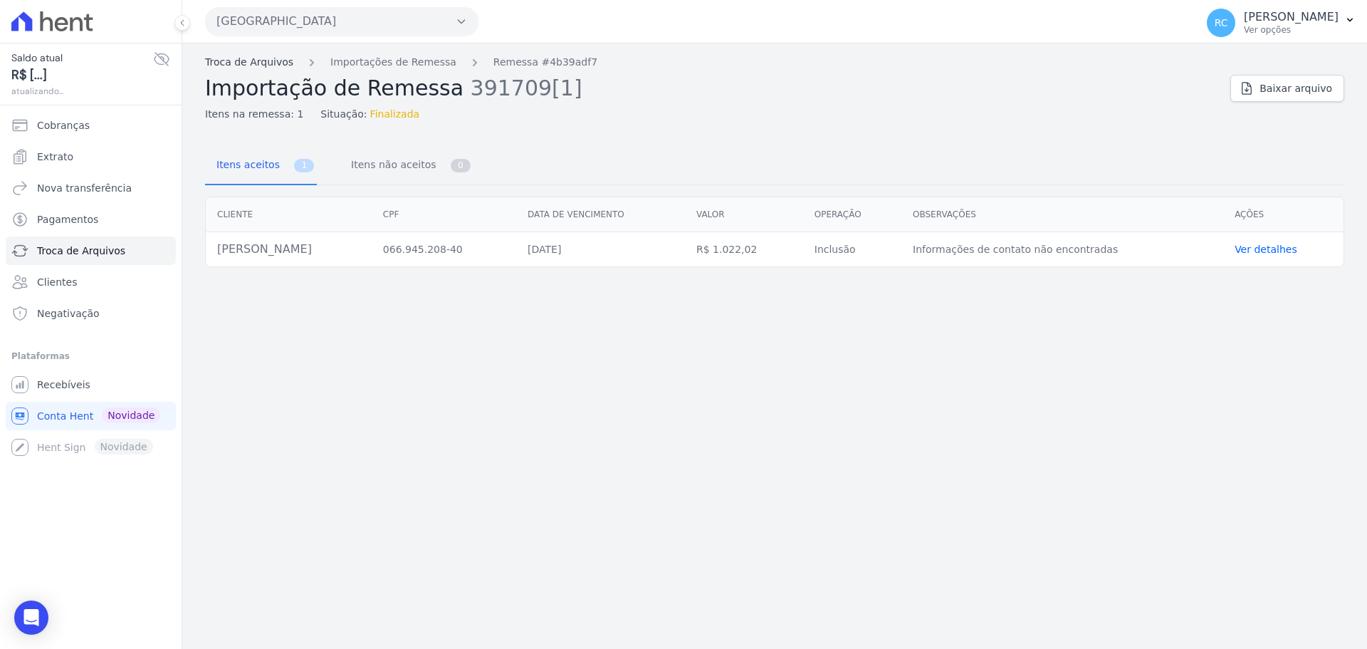
click at [237, 63] on link "Troca de Arquivos" at bounding box center [249, 62] width 88 height 15
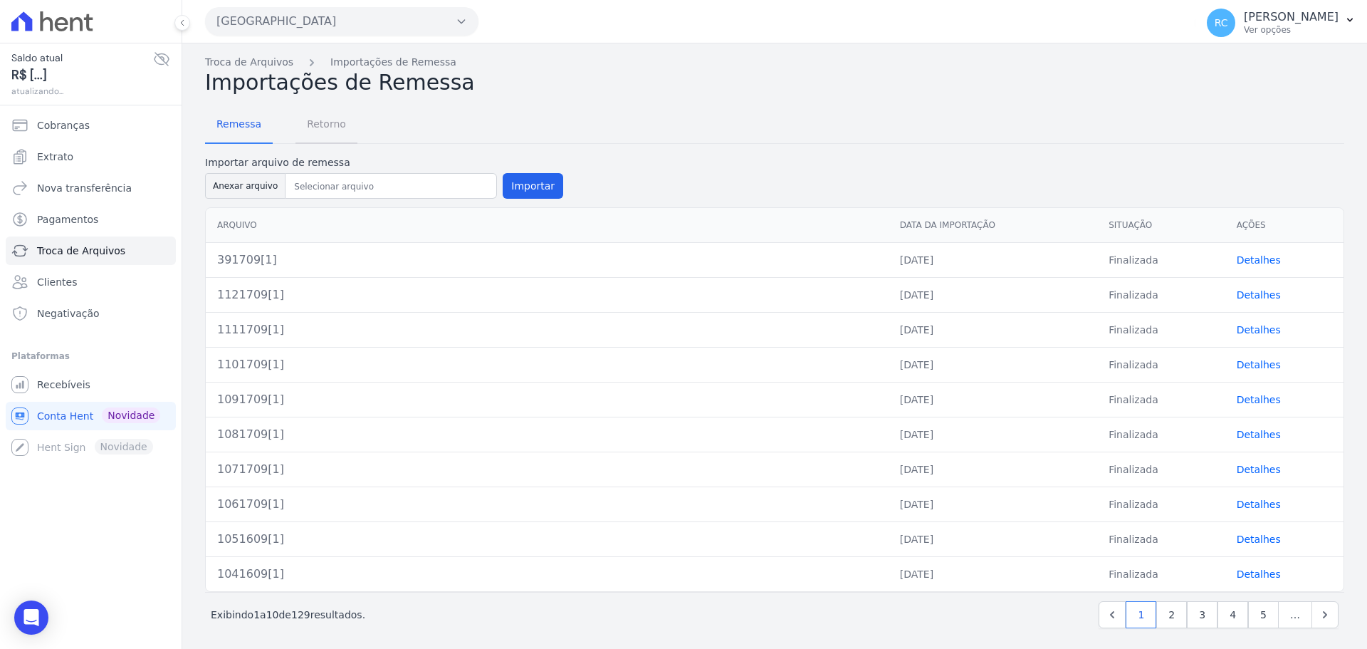
click at [323, 122] on span "Retorno" at bounding box center [326, 124] width 56 height 28
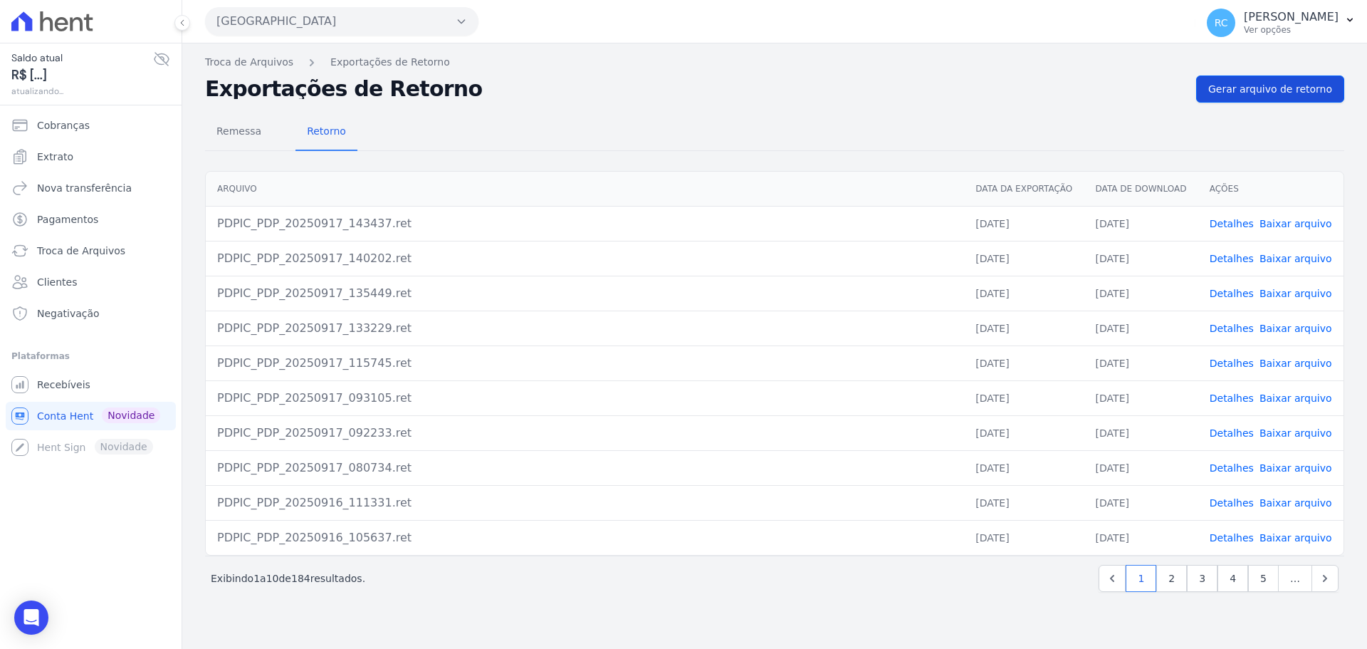
click at [1206, 90] on div "Exportações de Retorno Gerar arquivo de retorno" at bounding box center [774, 88] width 1139 height 27
click at [1237, 96] on link "Gerar arquivo de retorno" at bounding box center [1270, 88] width 148 height 27
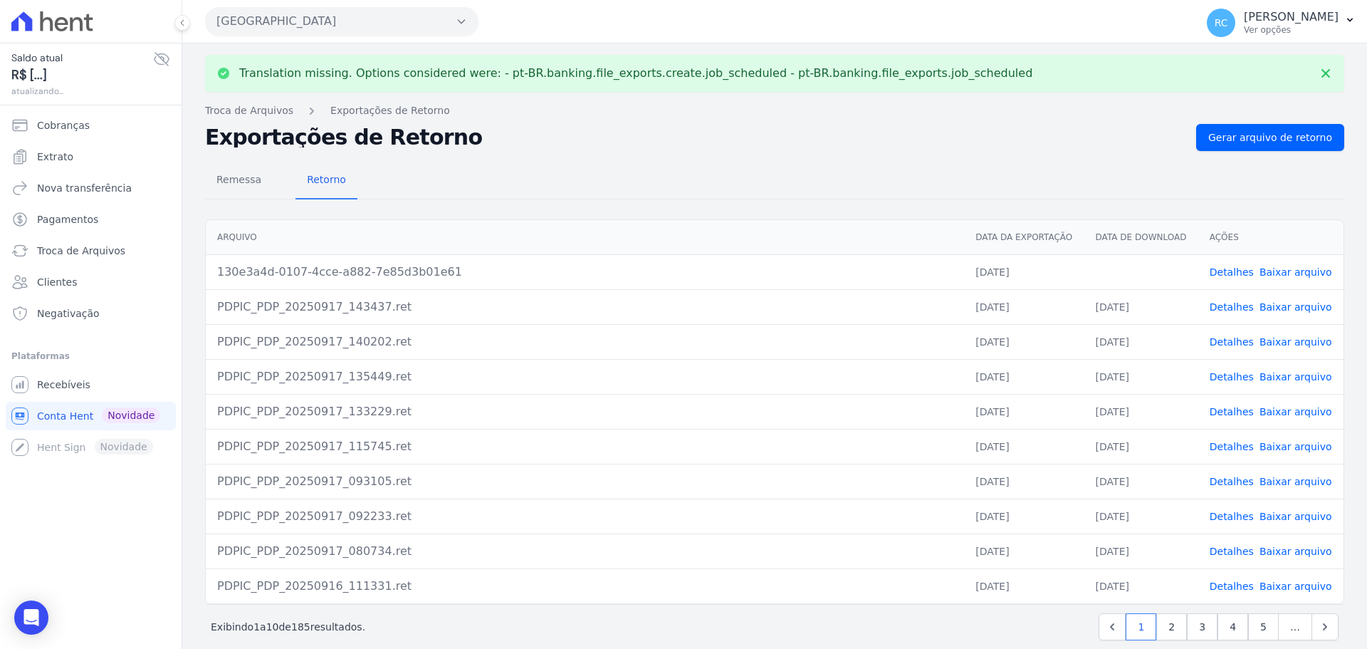
drag, startPoint x: 1281, startPoint y: 273, endPoint x: 1312, endPoint y: 275, distance: 31.4
click at [1280, 273] on link "Baixar arquivo" at bounding box center [1295, 271] width 73 height 11
